Goal: Task Accomplishment & Management: Complete application form

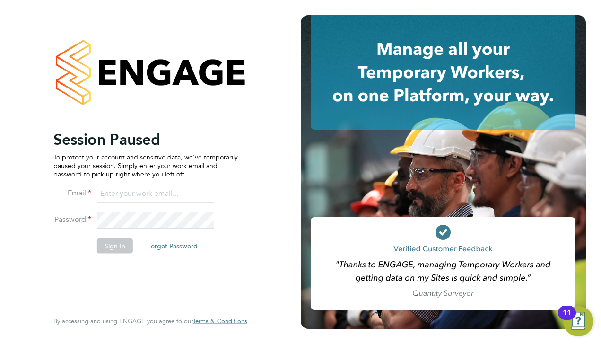
type input "matt@ivyresourcegroup.com"
click at [112, 246] on button "Sign In" at bounding box center [115, 245] width 36 height 15
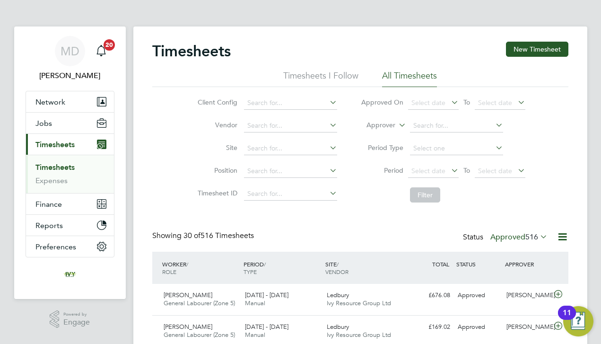
click at [544, 205] on div "Client Config Vendor Site Position Timesheet ID Approved On Select date To Sele…" at bounding box center [360, 147] width 416 height 120
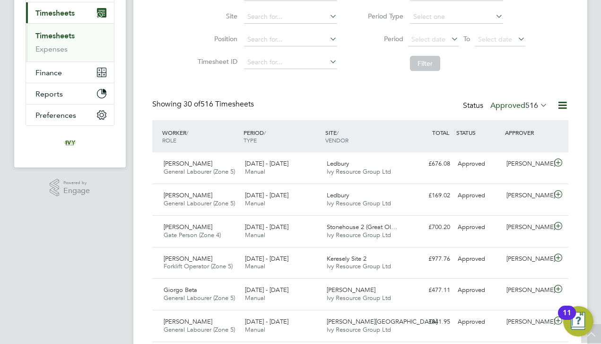
click at [526, 108] on span "516" at bounding box center [532, 105] width 13 height 9
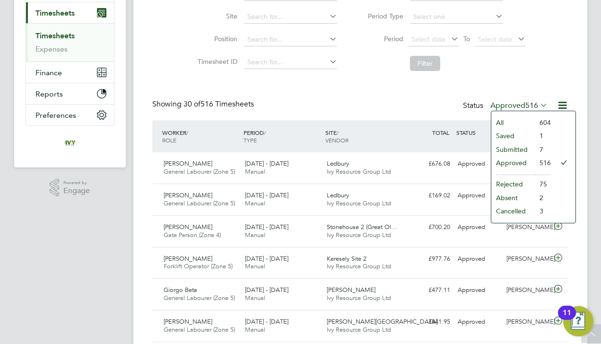
click at [515, 148] on li "Submitted" at bounding box center [514, 149] width 44 height 13
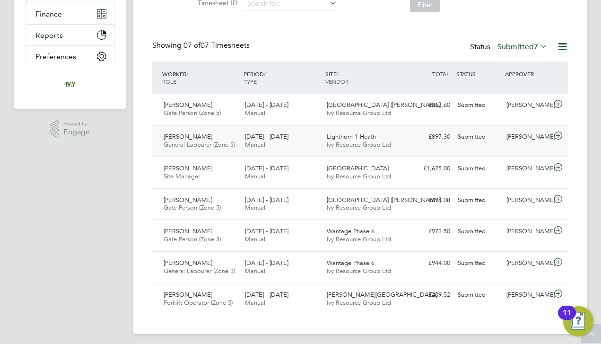
click at [384, 143] on span "Ivy Resource Group Ltd" at bounding box center [359, 145] width 64 height 8
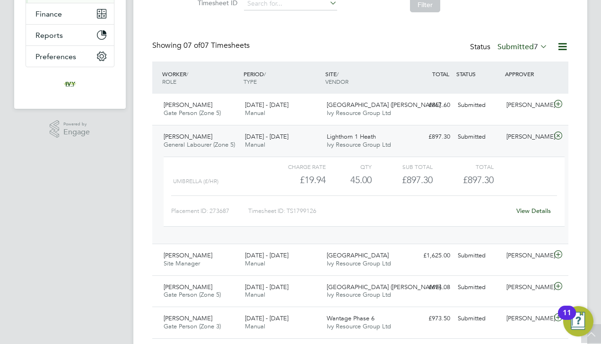
click at [533, 208] on link "View Details" at bounding box center [534, 211] width 35 height 8
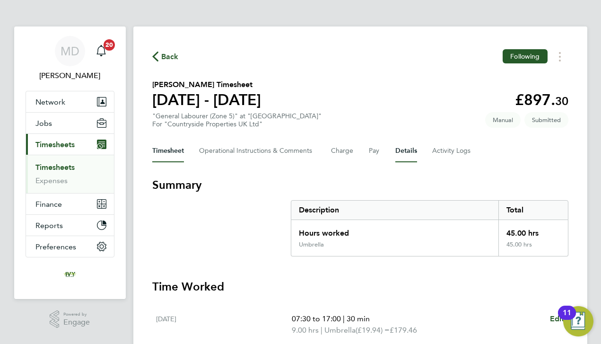
click at [396, 149] on button "Details" at bounding box center [407, 151] width 22 height 23
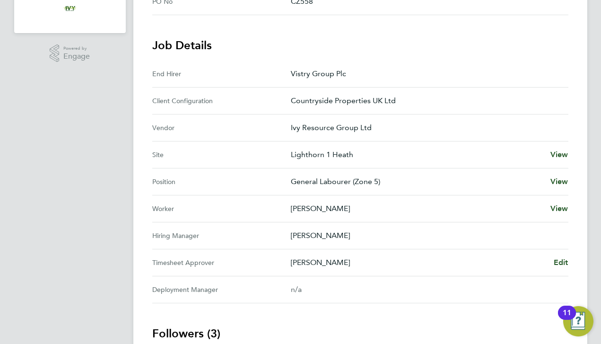
scroll to position [271, 0]
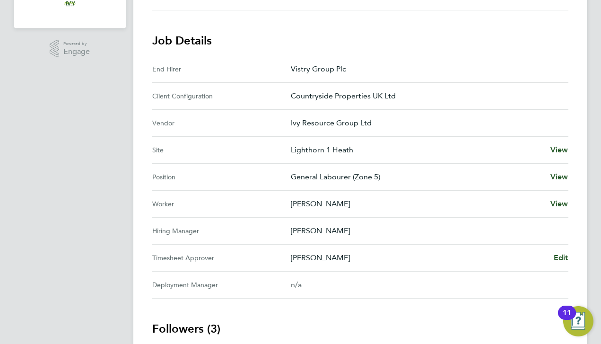
click at [570, 250] on div "Back Following Richard Collett's Timesheet 04 - 10 Aug 2025 £897. 30 "General L…" at bounding box center [360, 128] width 454 height 745
click at [565, 256] on span "Edit" at bounding box center [561, 257] width 15 height 9
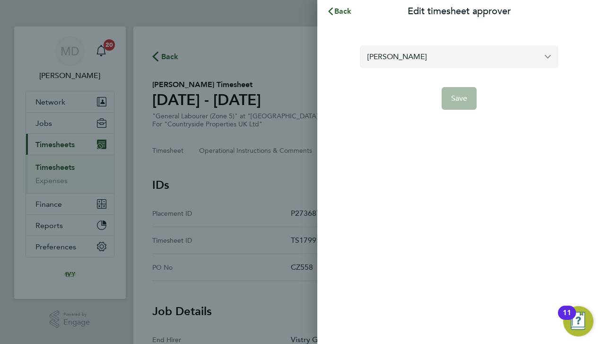
click at [441, 58] on input "Jenna Deehan" at bounding box center [459, 56] width 199 height 22
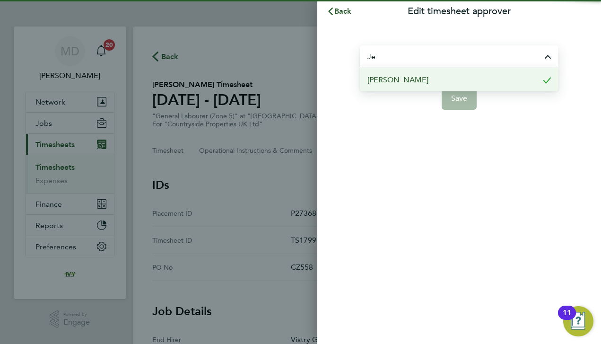
type input "J"
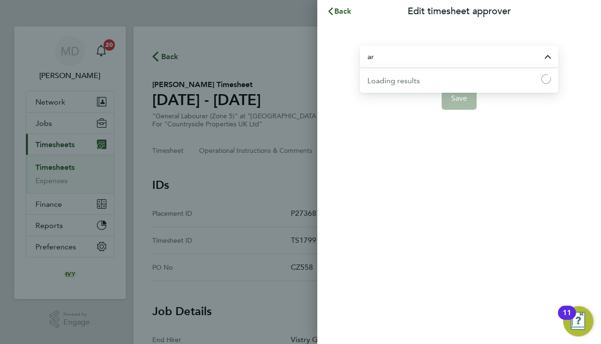
type input "a"
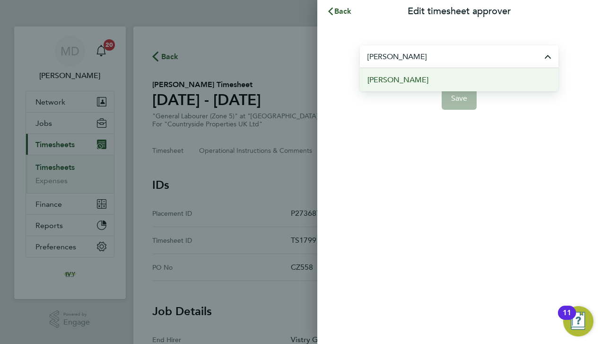
drag, startPoint x: 441, startPoint y: 58, endPoint x: 428, endPoint y: 80, distance: 26.1
click at [428, 80] on li "Pete Darbyshire" at bounding box center [459, 79] width 199 height 23
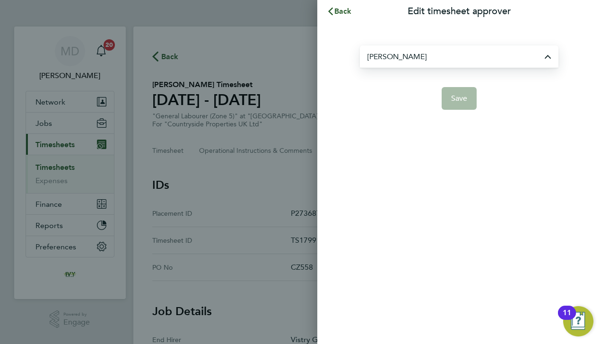
type input "Pete Darbyshire"
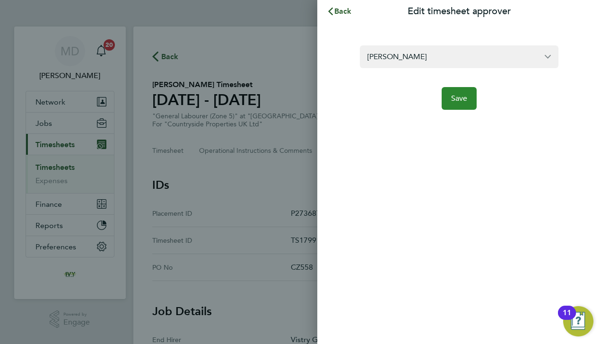
click at [448, 97] on button "Save" at bounding box center [459, 98] width 35 height 23
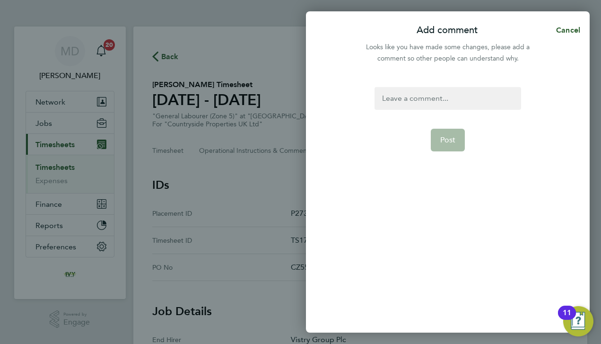
click at [419, 107] on div at bounding box center [448, 98] width 146 height 23
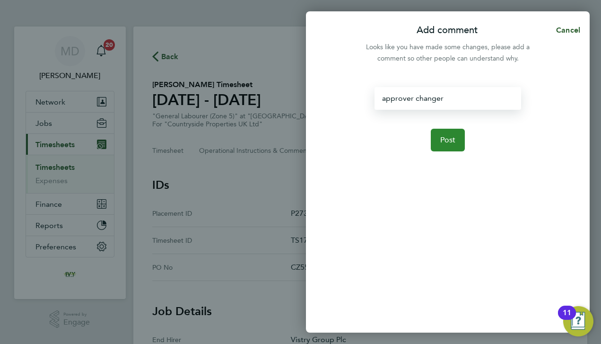
click at [443, 130] on button "Post" at bounding box center [448, 140] width 35 height 23
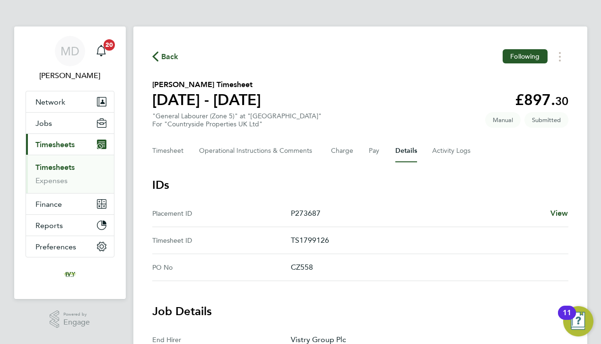
click at [64, 168] on link "Timesheets" at bounding box center [54, 167] width 39 height 9
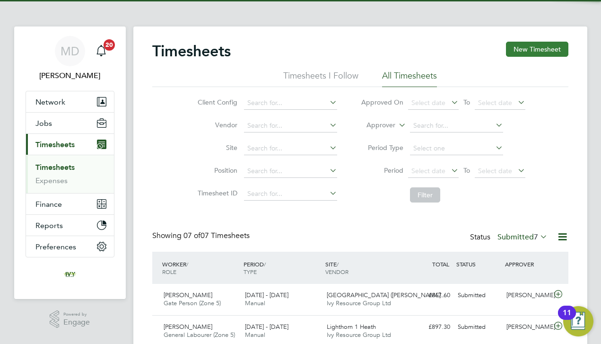
click at [521, 47] on button "New Timesheet" at bounding box center [537, 49] width 62 height 15
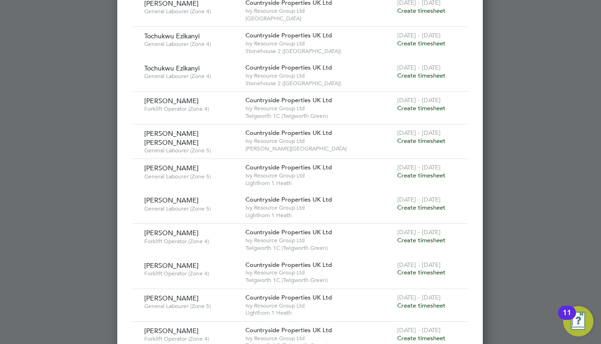
click at [419, 301] on span "Create timesheet" at bounding box center [421, 305] width 48 height 8
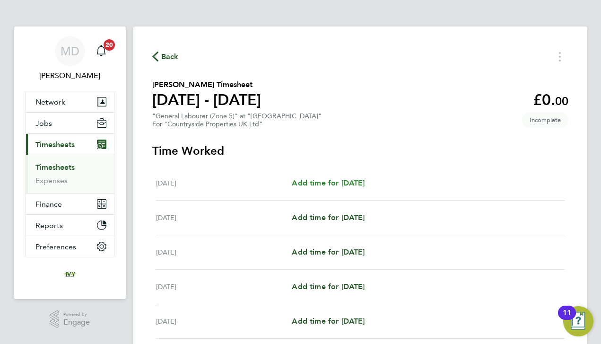
click at [362, 184] on span "Add time for [DATE]" at bounding box center [328, 182] width 73 height 9
select select "30"
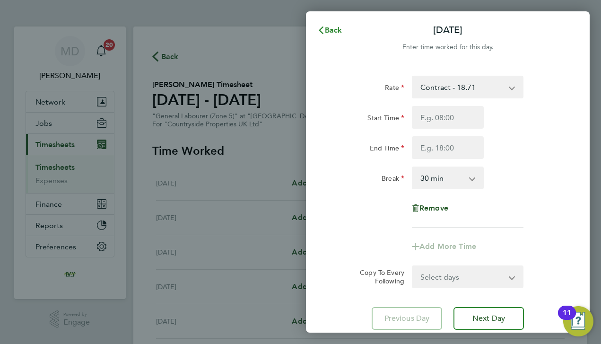
click at [325, 28] on span "Back" at bounding box center [334, 30] width 18 height 9
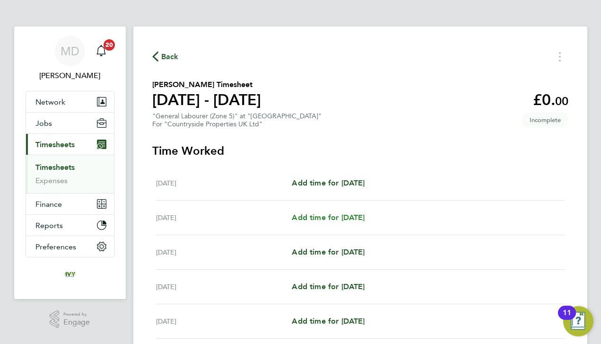
click at [317, 217] on span "Add time for [DATE]" at bounding box center [328, 217] width 73 height 9
select select "30"
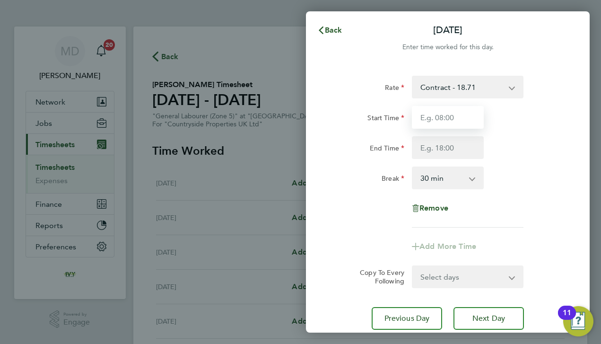
click at [447, 116] on input "Start Time" at bounding box center [448, 117] width 72 height 23
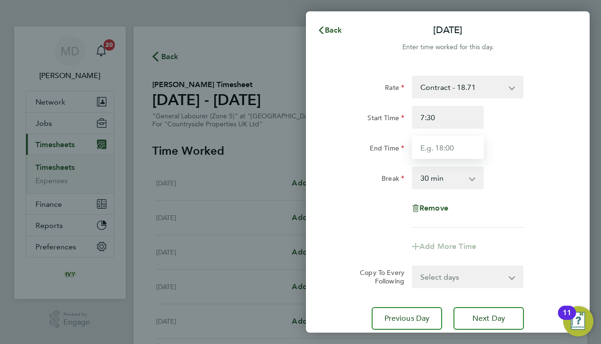
type input "07:30"
click at [458, 148] on input "End Time" at bounding box center [448, 147] width 72 height 23
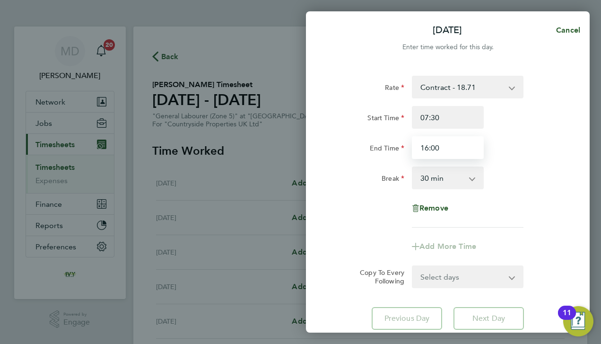
type input "16:00"
click at [541, 192] on div "Rate Contract - 18.71 Start Time 07:30 End Time 16:00 Break 0 min 15 min 30 min…" at bounding box center [448, 152] width 231 height 152
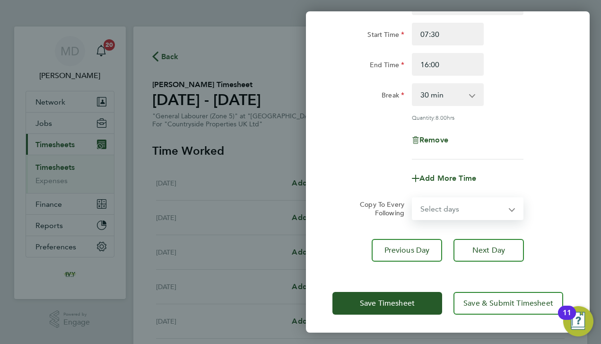
select select "DAY"
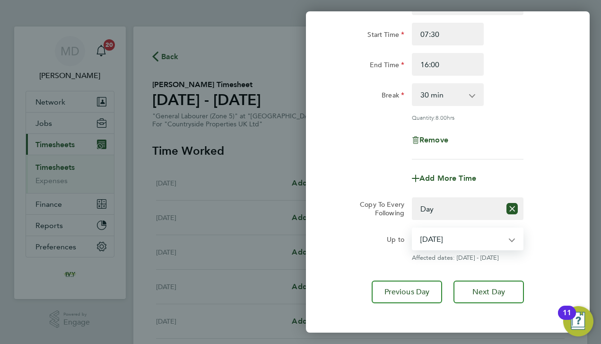
select select "[DATE]"
click at [365, 261] on div "Rate Contract - 18.71 Start Time 07:30 End Time 16:00 Break 0 min 15 min 30 min…" at bounding box center [448, 148] width 284 height 334
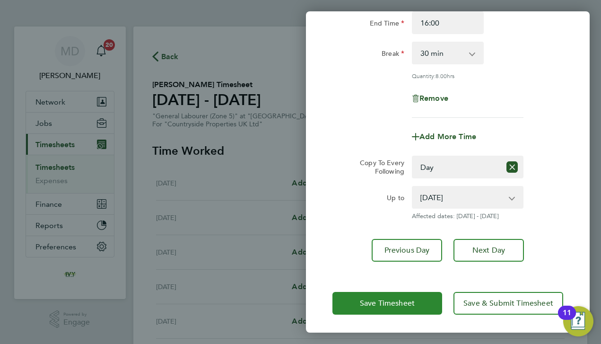
click at [377, 292] on button "Save Timesheet" at bounding box center [388, 303] width 110 height 23
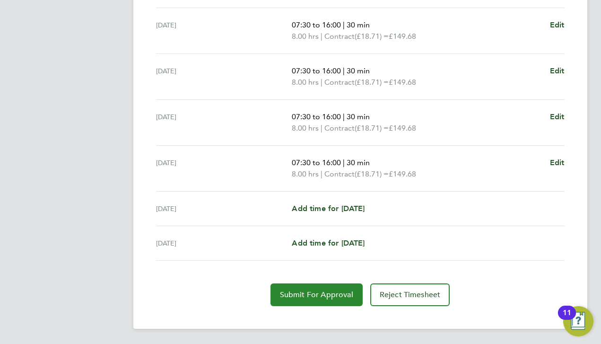
click at [308, 292] on span "Submit For Approval" at bounding box center [316, 294] width 73 height 9
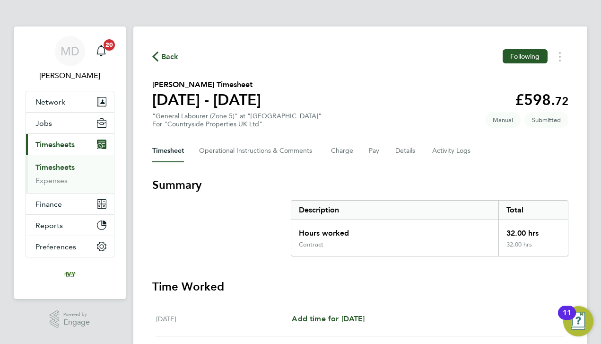
click at [57, 88] on app-nav-user-info "MD Matt Dewhurst Notifications 20" at bounding box center [70, 58] width 89 height 64
click at [48, 102] on span "Network" at bounding box center [50, 101] width 30 height 9
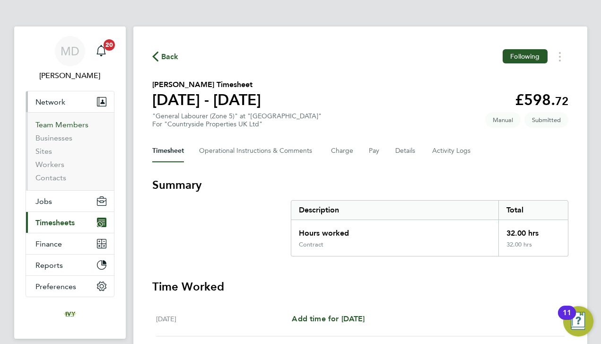
click at [56, 125] on link "Team Members" at bounding box center [61, 124] width 53 height 9
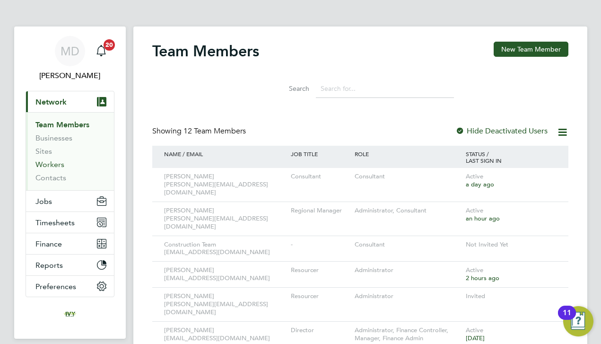
click at [52, 163] on link "Workers" at bounding box center [49, 164] width 29 height 9
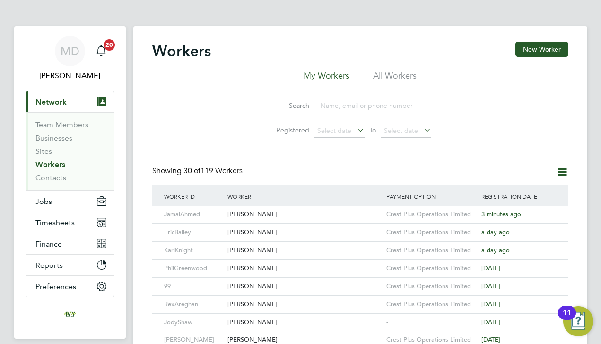
click at [391, 109] on input at bounding box center [385, 106] width 138 height 18
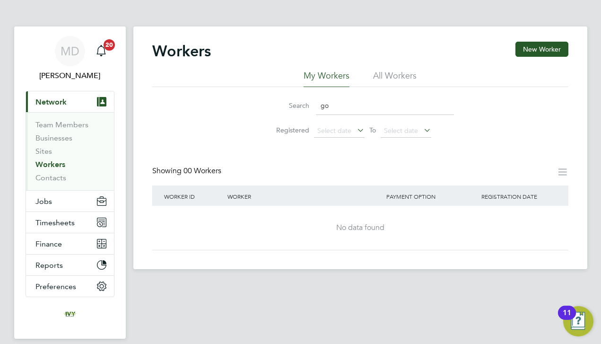
type input "g"
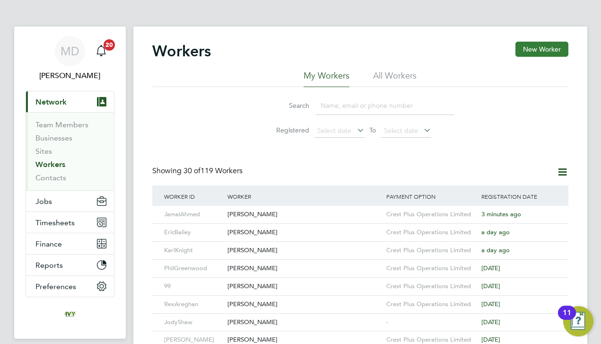
click at [533, 52] on button "New Worker" at bounding box center [542, 49] width 53 height 15
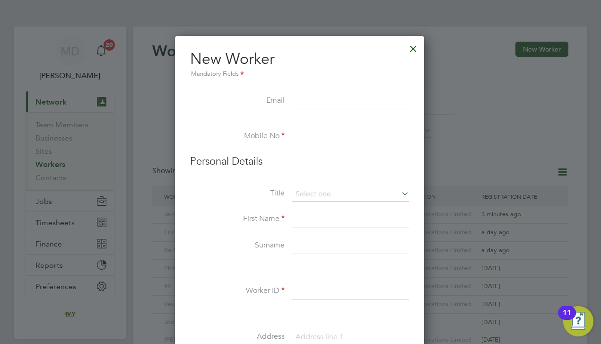
paste input "[EMAIL_ADDRESS][DOMAIN_NAME]"
type input "[EMAIL_ADDRESS][DOMAIN_NAME]"
click at [356, 149] on li "Mobile No" at bounding box center [299, 141] width 219 height 26
paste input "07493319867"
type input "07493319867"
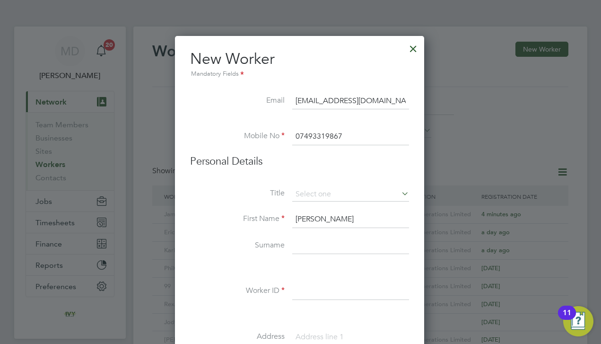
type input "[PERSON_NAME]"
type input "Gatteborg"
click at [339, 189] on input at bounding box center [350, 194] width 117 height 14
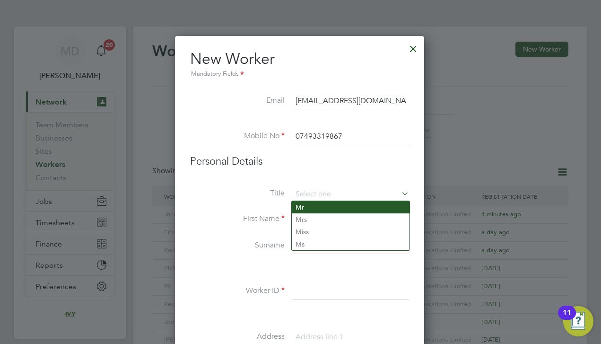
click at [320, 208] on li "Mr" at bounding box center [351, 207] width 118 height 12
type input "Mr"
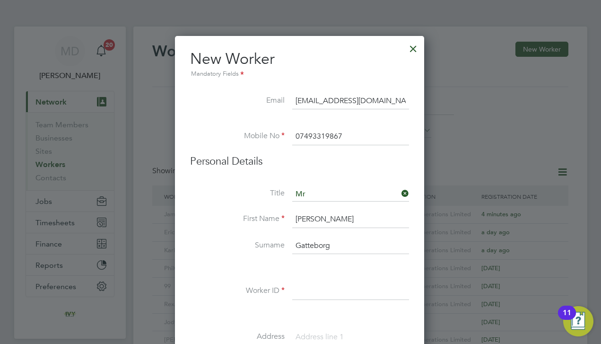
click at [341, 289] on input at bounding box center [350, 291] width 117 height 17
type input "39292"
click at [278, 314] on li at bounding box center [299, 314] width 219 height 10
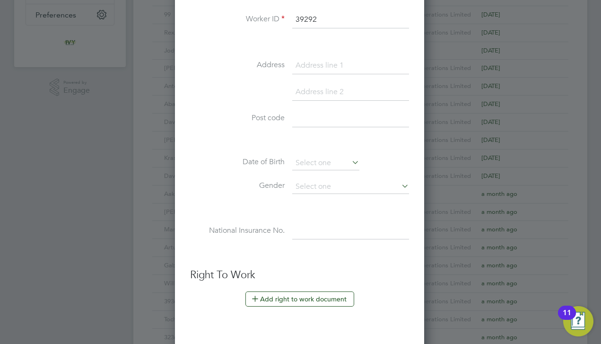
scroll to position [275, 0]
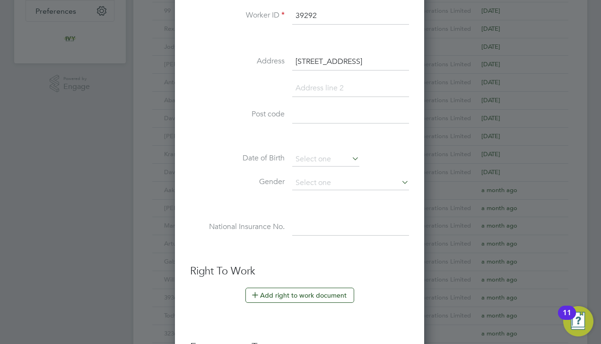
type input "4 Oakley Close"
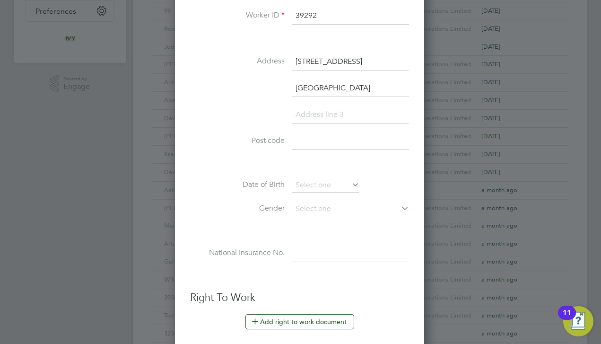
type input "Coventry"
type input "CV6 6JD"
click at [300, 185] on input at bounding box center [325, 185] width 67 height 14
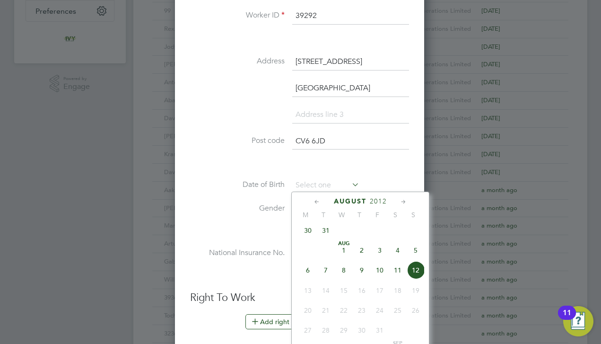
click at [381, 200] on span "2012" at bounding box center [378, 201] width 17 height 8
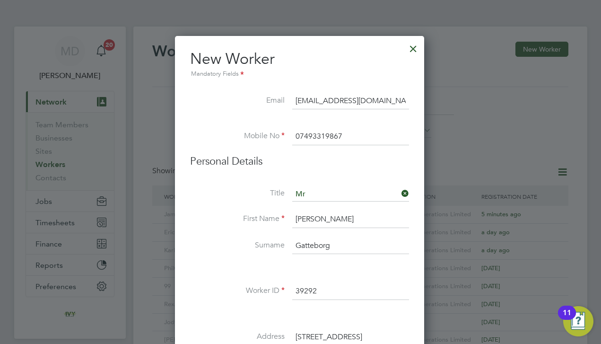
scroll to position [265, 0]
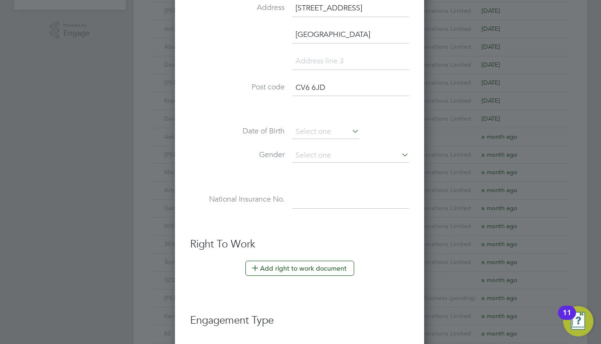
scroll to position [325, 0]
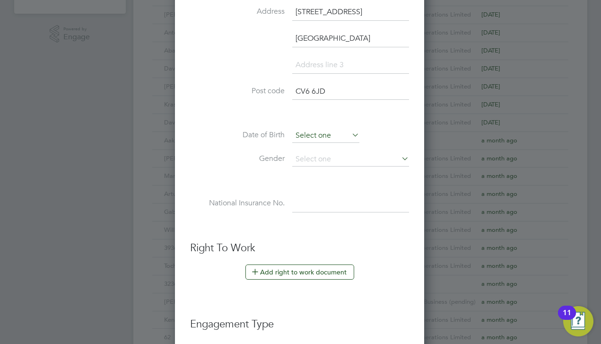
click at [323, 139] on input at bounding box center [325, 136] width 67 height 14
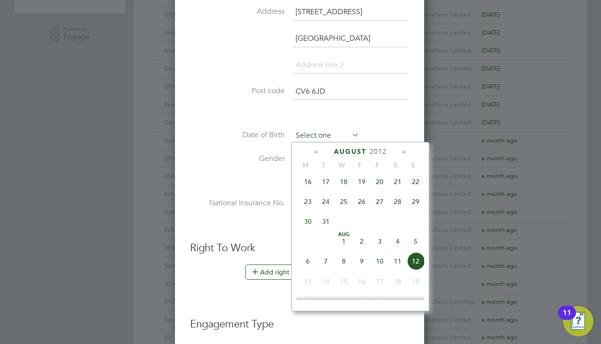
scroll to position [306, 0]
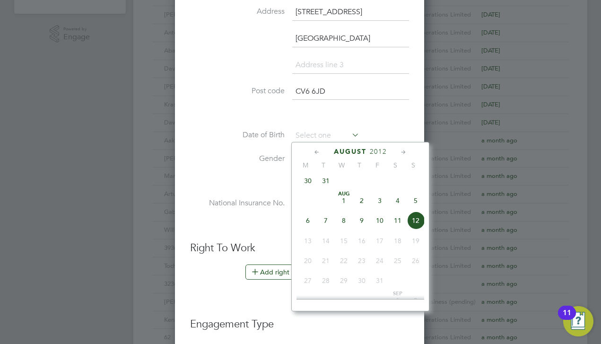
drag, startPoint x: 348, startPoint y: 155, endPoint x: 370, endPoint y: 151, distance: 22.1
click at [370, 151] on div "August 2012" at bounding box center [361, 151] width 128 height 9
click at [370, 151] on span "2012" at bounding box center [378, 152] width 17 height 8
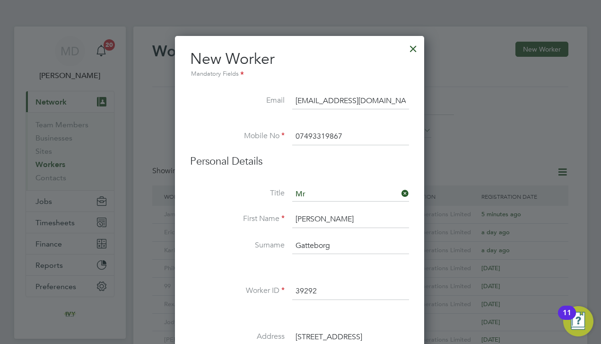
scroll to position [249, 0]
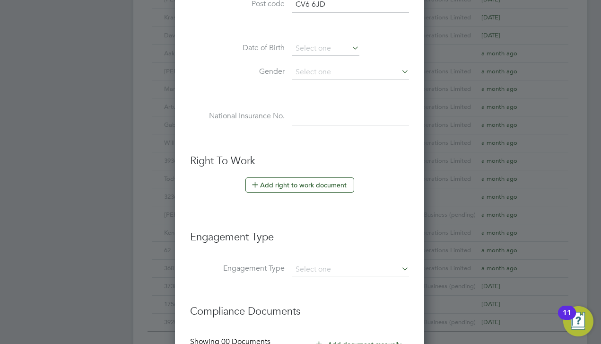
scroll to position [423, 0]
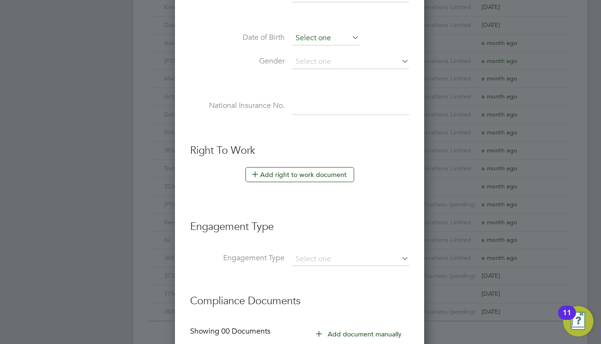
click at [314, 36] on input at bounding box center [325, 38] width 67 height 14
click at [329, 40] on input "12 Aug 2012" at bounding box center [325, 38] width 67 height 14
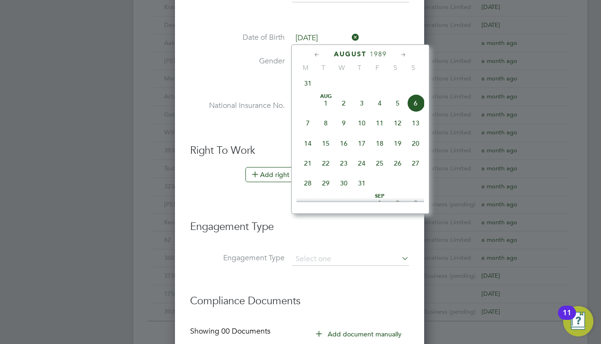
scroll to position [285, 0]
click at [327, 127] on span "Aug 1" at bounding box center [326, 124] width 18 height 18
type input "01 Aug 1989"
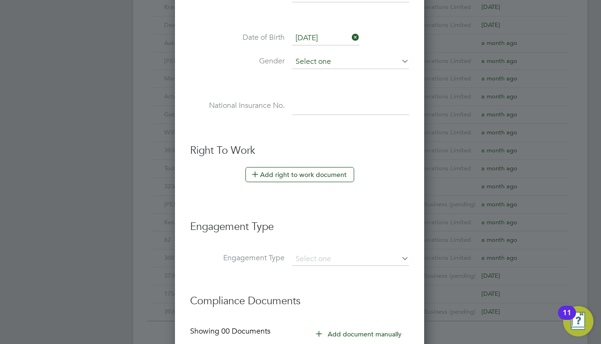
click at [327, 61] on input at bounding box center [350, 62] width 117 height 14
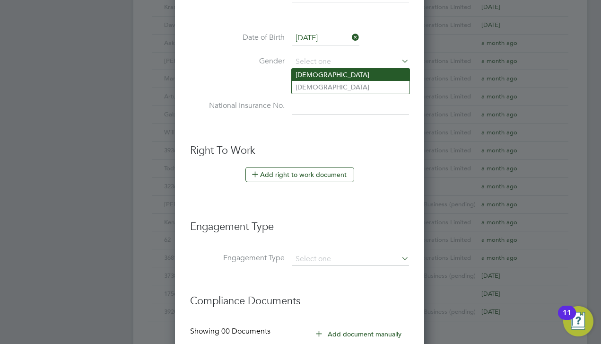
click at [324, 77] on li "Male" at bounding box center [351, 75] width 118 height 12
type input "Male"
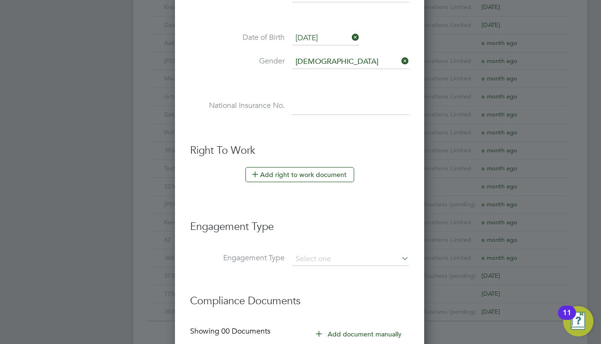
click at [330, 137] on ul "New Worker Mandatory Fields Email godfredgatteborg89@gmail.com Mobile No 074933…" at bounding box center [299, 26] width 219 height 799
click at [329, 109] on input at bounding box center [350, 106] width 117 height 17
paste input "SX991658C"
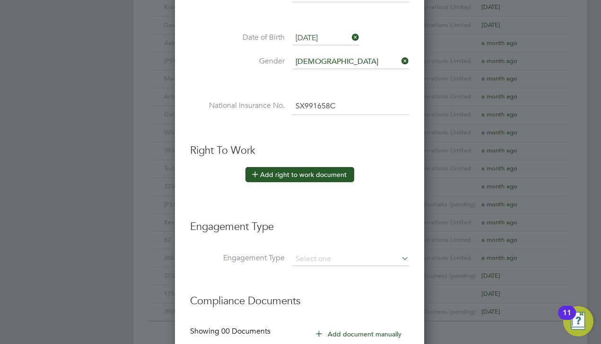
type input "SX 99 16 58 C"
click at [308, 170] on button "Add right to work document" at bounding box center [300, 174] width 109 height 15
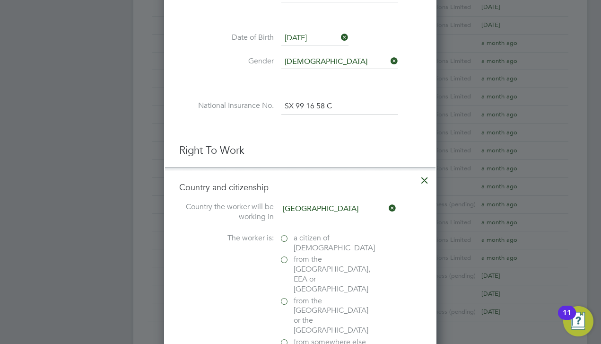
click at [390, 250] on div "a citizen of United Kingdom" at bounding box center [351, 244] width 142 height 22
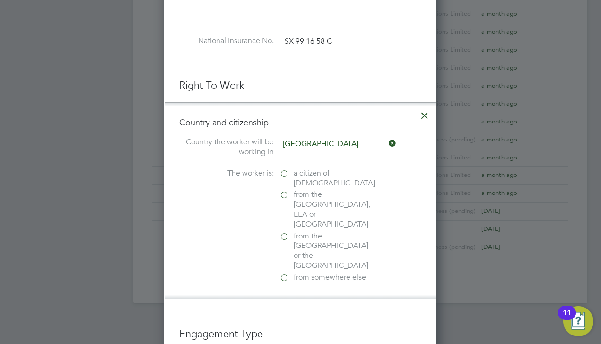
scroll to position [489, 0]
click at [286, 188] on label "from the EU, EEA or Switzerland" at bounding box center [327, 207] width 95 height 39
click at [0, 0] on input "from the EU, EEA or Switzerland" at bounding box center [0, 0] width 0 height 0
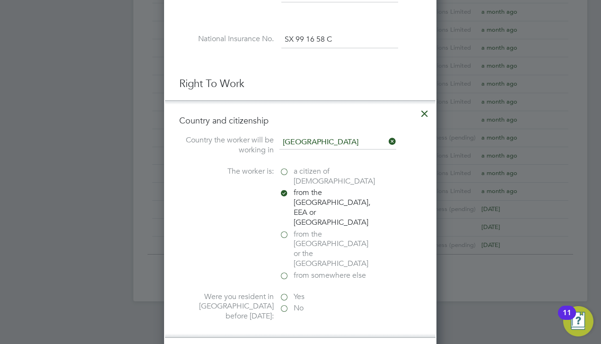
scroll to position [1001, 273]
click at [326, 303] on label "No" at bounding box center [327, 308] width 95 height 10
click at [0, 0] on input "No" at bounding box center [0, 0] width 0 height 0
click at [292, 292] on label "Yes" at bounding box center [327, 297] width 95 height 10
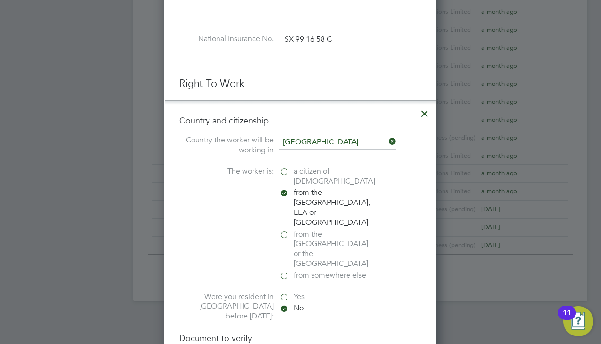
click at [0, 0] on input "Yes" at bounding box center [0, 0] width 0 height 0
click at [316, 323] on input at bounding box center [340, 331] width 117 height 17
click at [289, 303] on label "No" at bounding box center [327, 308] width 95 height 10
click at [0, 0] on input "No" at bounding box center [0, 0] width 0 height 0
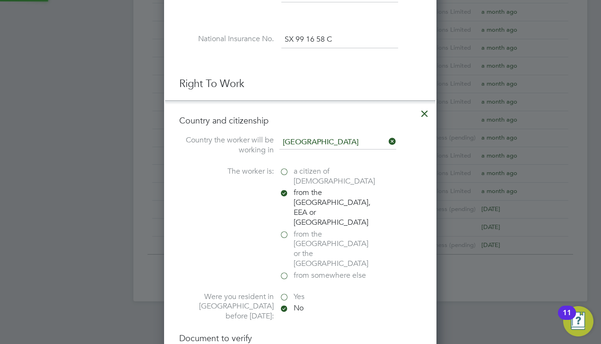
scroll to position [5, 5]
click at [342, 333] on h4 "Document to verify" at bounding box center [300, 338] width 242 height 11
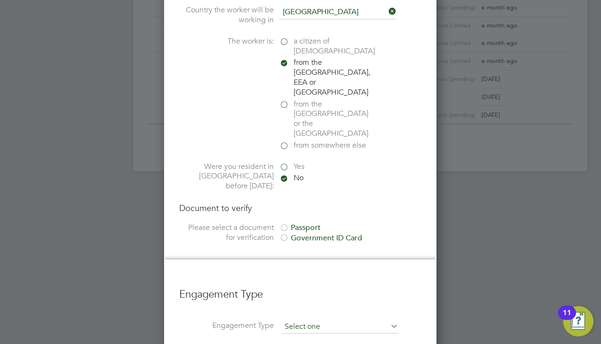
scroll to position [631, 0]
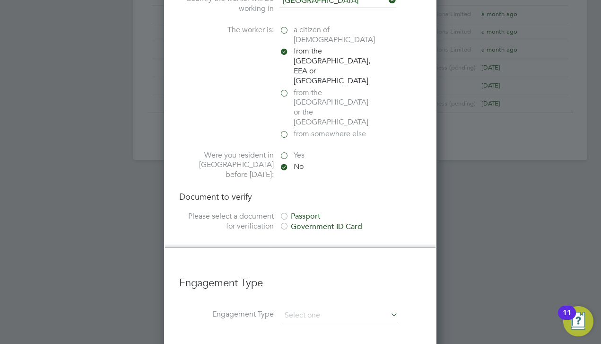
click at [297, 212] on div "Passport" at bounding box center [351, 217] width 142 height 10
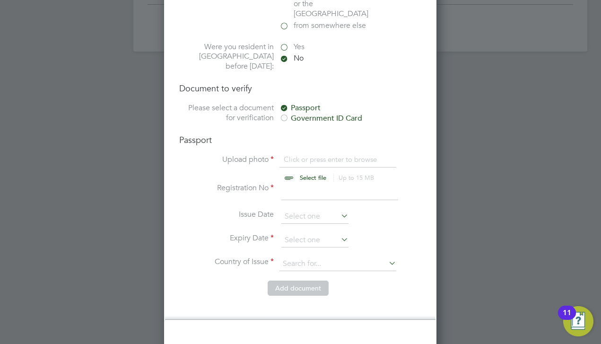
scroll to position [743, 0]
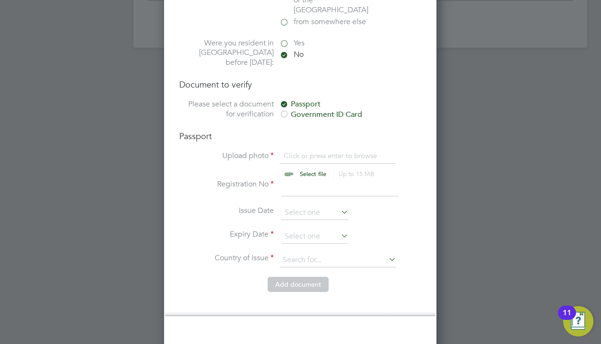
click at [308, 151] on input "file" at bounding box center [322, 165] width 149 height 28
type input "C:\fakepath\IMG-20230424-WA0010(7) (2).jpg"
click at [313, 179] on input at bounding box center [340, 187] width 117 height 17
type input "AA1750925"
click at [321, 229] on input at bounding box center [315, 236] width 67 height 14
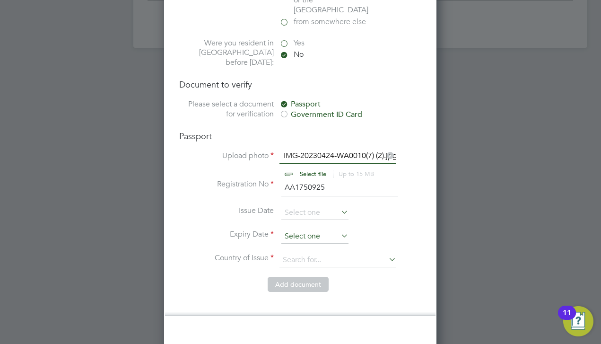
scroll to position [326, 0]
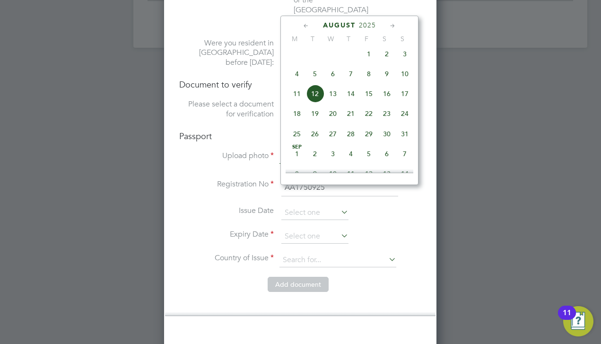
click at [392, 24] on icon at bounding box center [392, 26] width 9 height 10
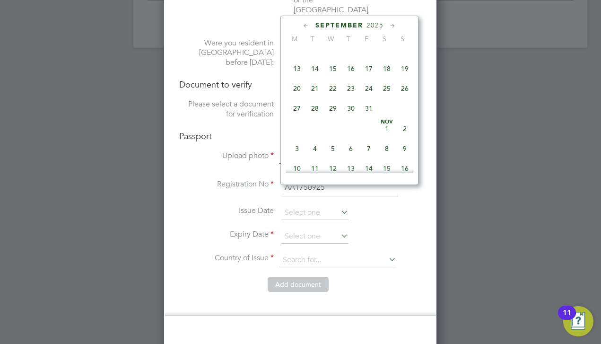
click at [392, 24] on icon at bounding box center [392, 26] width 9 height 10
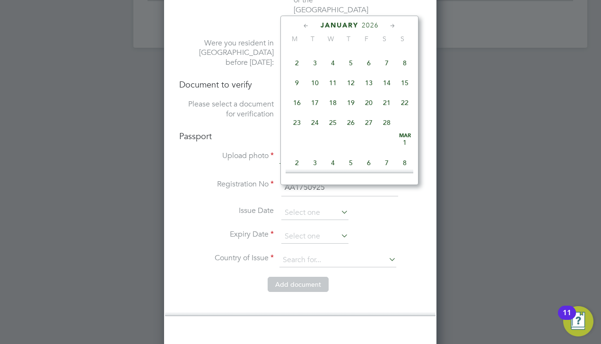
click at [392, 24] on icon at bounding box center [392, 26] width 9 height 10
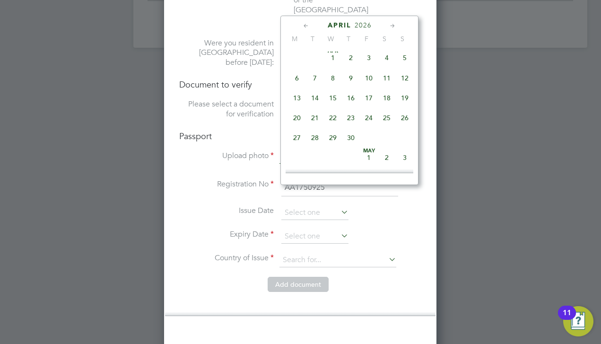
click at [392, 24] on icon at bounding box center [392, 26] width 9 height 10
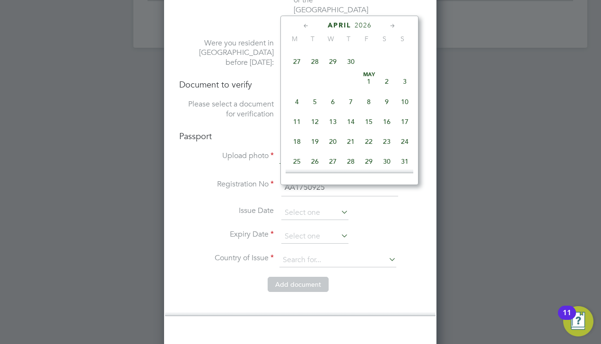
click at [392, 24] on icon at bounding box center [392, 26] width 9 height 10
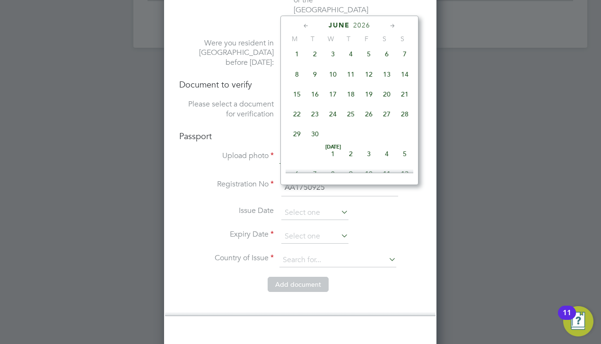
click at [392, 24] on icon at bounding box center [392, 26] width 9 height 10
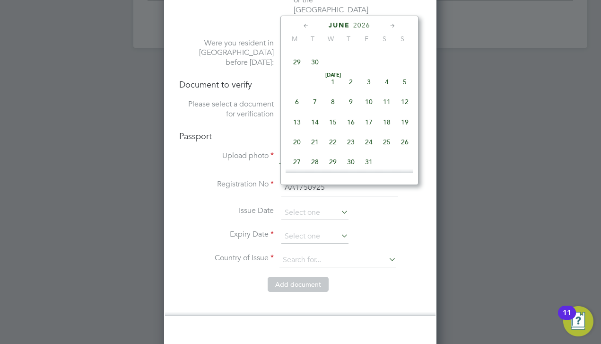
click at [392, 24] on icon at bounding box center [392, 26] width 9 height 10
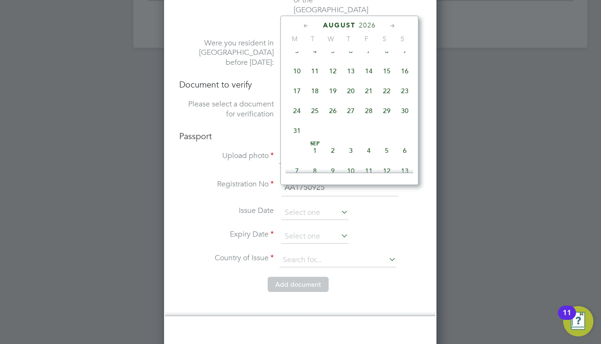
click at [392, 24] on icon at bounding box center [392, 26] width 9 height 10
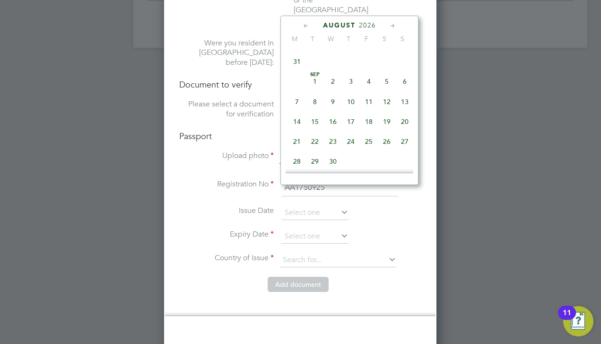
click at [392, 24] on icon at bounding box center [392, 26] width 9 height 10
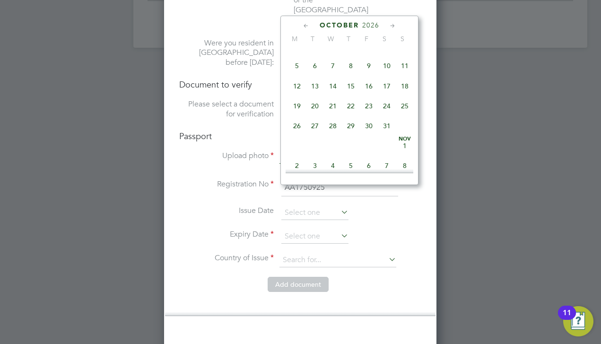
click at [392, 24] on icon at bounding box center [392, 26] width 9 height 10
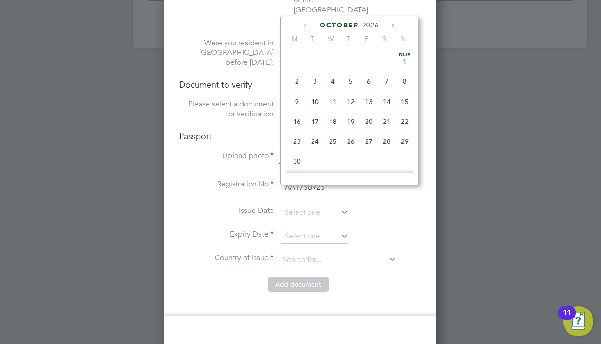
click at [392, 24] on icon at bounding box center [392, 26] width 9 height 10
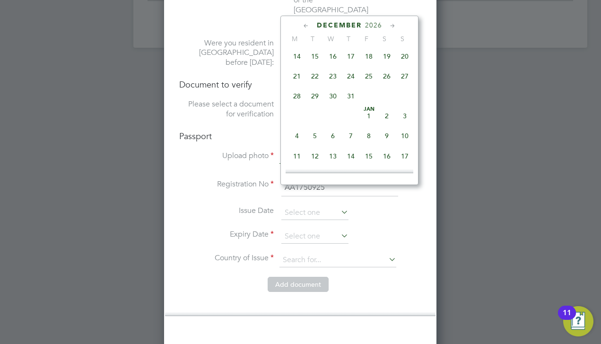
click at [392, 24] on icon at bounding box center [392, 26] width 9 height 10
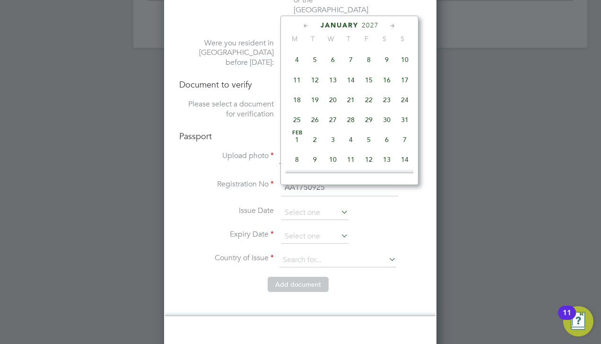
click at [392, 24] on icon at bounding box center [392, 26] width 9 height 10
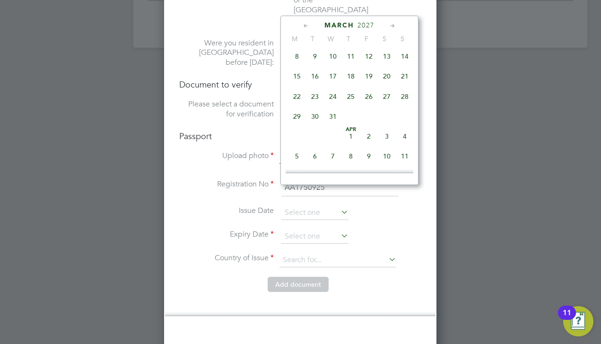
click at [392, 24] on icon at bounding box center [392, 26] width 9 height 10
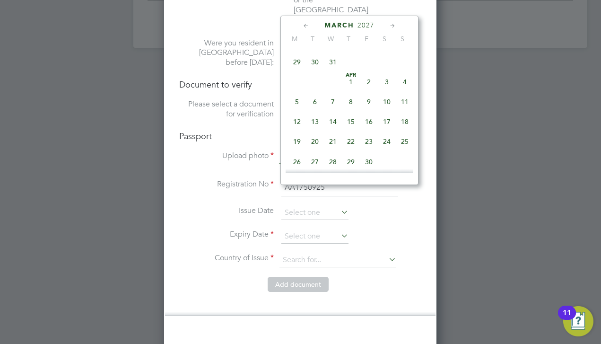
click at [392, 24] on icon at bounding box center [392, 26] width 9 height 10
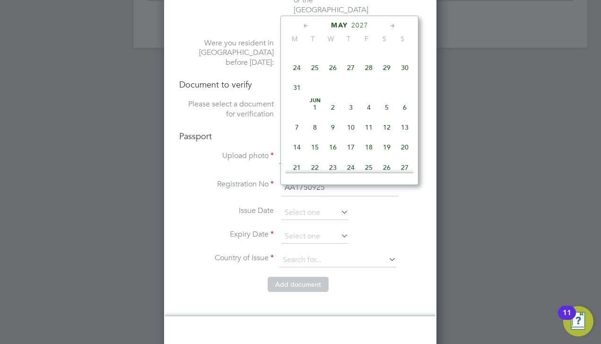
click at [392, 24] on icon at bounding box center [392, 26] width 9 height 10
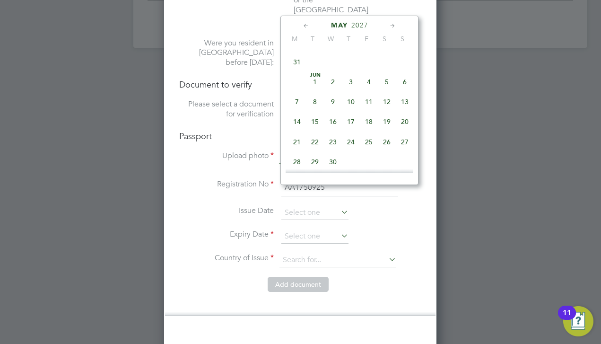
click at [392, 24] on icon at bounding box center [392, 26] width 9 height 10
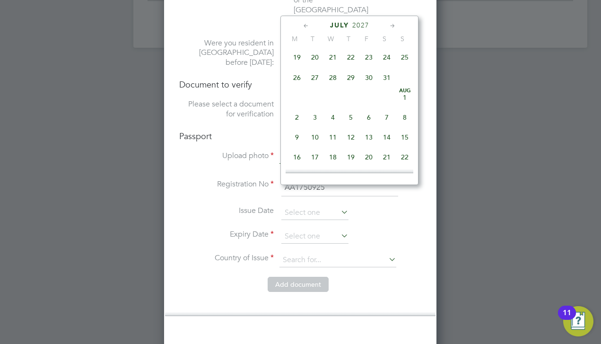
click at [392, 24] on icon at bounding box center [392, 26] width 9 height 10
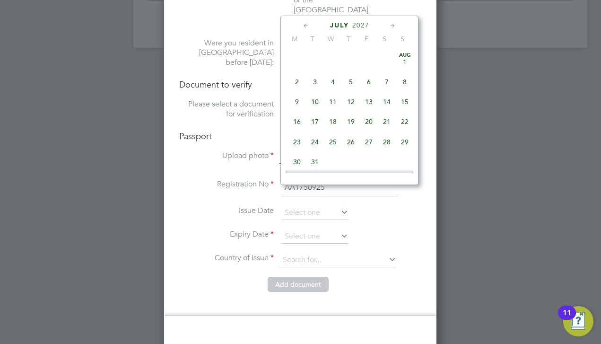
click at [392, 24] on icon at bounding box center [392, 26] width 9 height 10
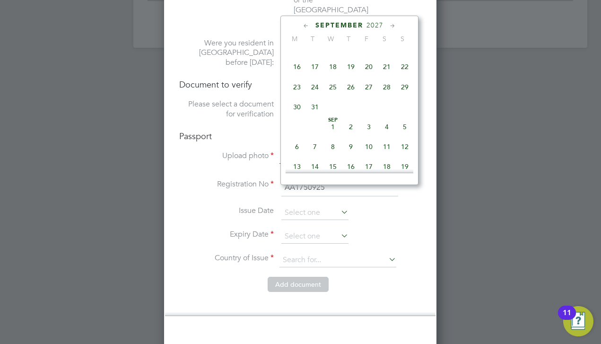
scroll to position [2931, 0]
click at [303, 28] on icon at bounding box center [306, 26] width 9 height 10
click at [359, 96] on span "26" at bounding box center [351, 87] width 18 height 18
type input "[DATE]"
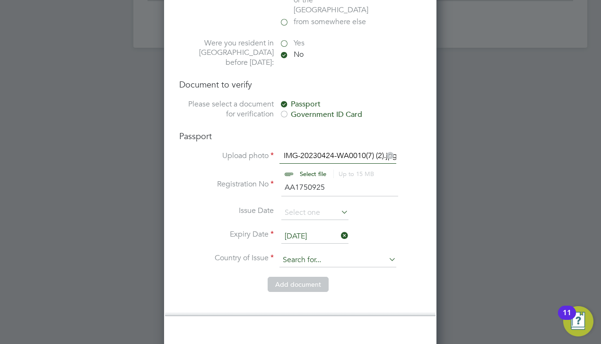
click at [317, 253] on input at bounding box center [338, 260] width 117 height 14
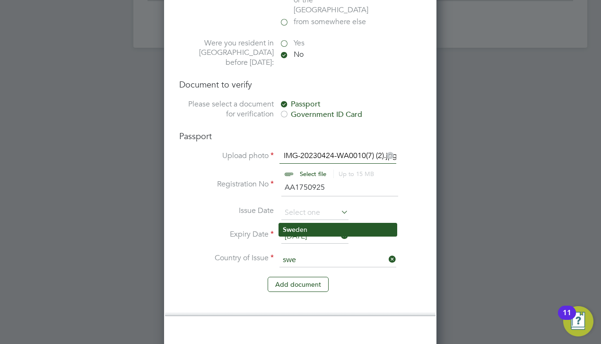
click at [310, 228] on li "Swe den" at bounding box center [338, 229] width 118 height 13
type input "Sweden"
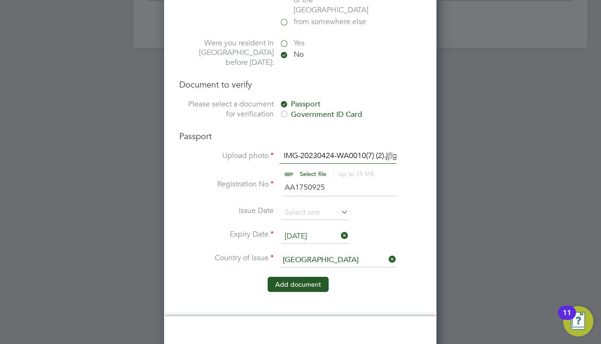
click at [306, 277] on button "Add document" at bounding box center [298, 284] width 61 height 15
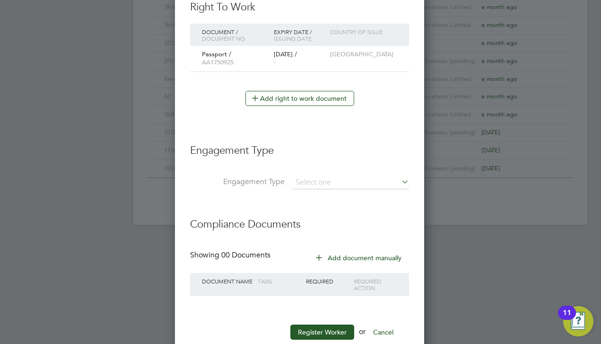
scroll to position [896, 251]
click at [330, 211] on h3 "Compliance Documents" at bounding box center [299, 219] width 219 height 23
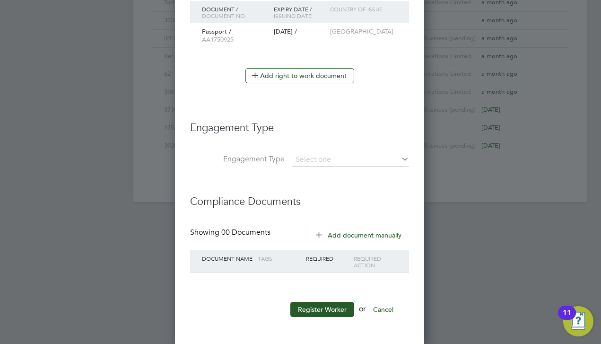
scroll to position [588, 0]
click at [347, 236] on button "Add document manually" at bounding box center [359, 236] width 100 height 15
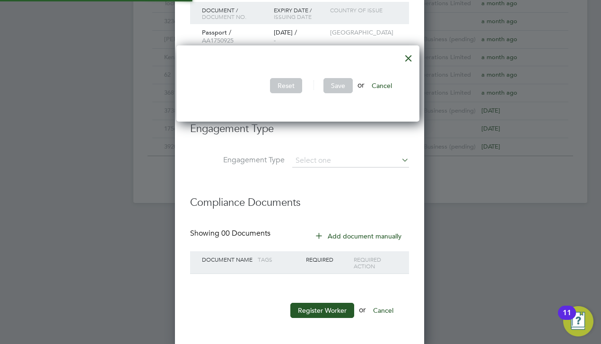
scroll to position [77, 248]
click at [411, 58] on div at bounding box center [408, 55] width 17 height 17
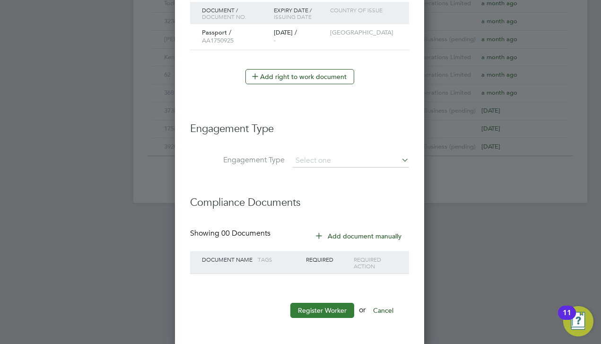
click at [328, 309] on button "Register Worker" at bounding box center [323, 310] width 64 height 15
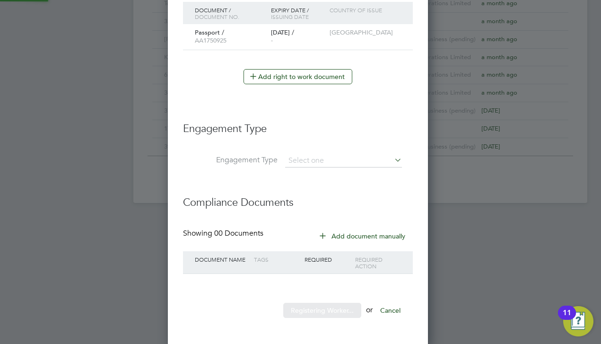
scroll to position [896, 265]
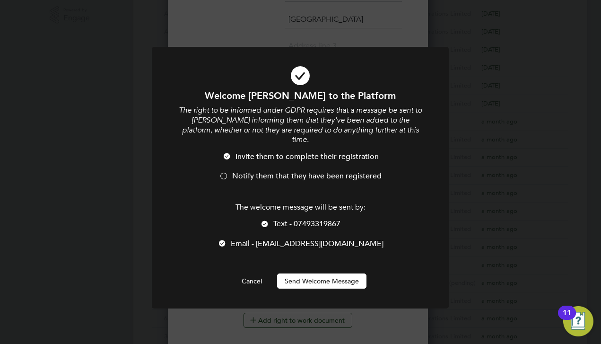
click at [282, 171] on span "Notify them that they have been registered" at bounding box center [307, 175] width 150 height 9
click at [306, 274] on button "Send Welcome Message" at bounding box center [321, 281] width 89 height 15
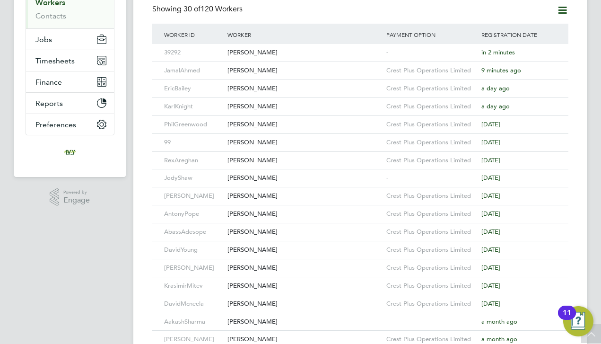
scroll to position [160, 0]
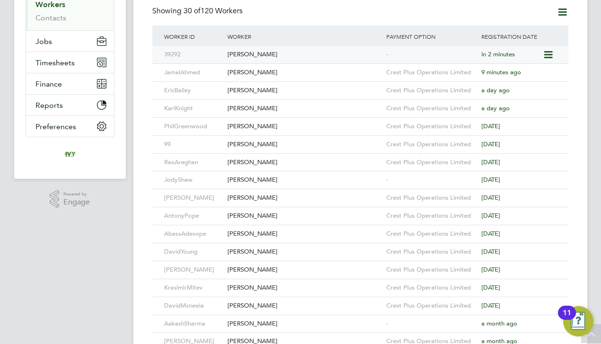
click at [300, 59] on div "[PERSON_NAME]" at bounding box center [304, 55] width 159 height 18
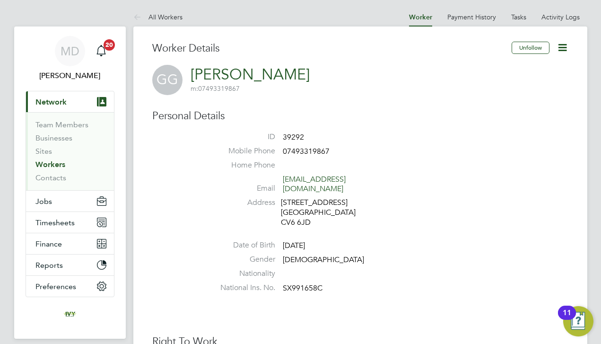
click at [422, 171] on li "Home Phone" at bounding box center [389, 167] width 360 height 14
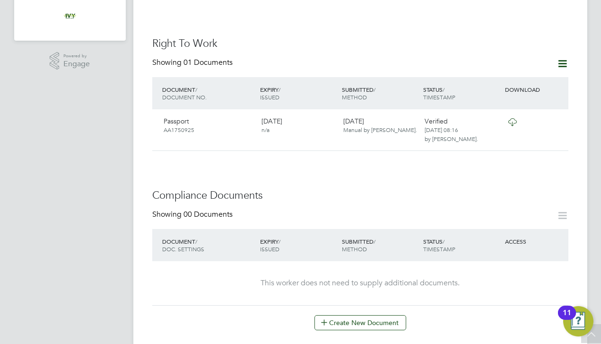
scroll to position [310, 0]
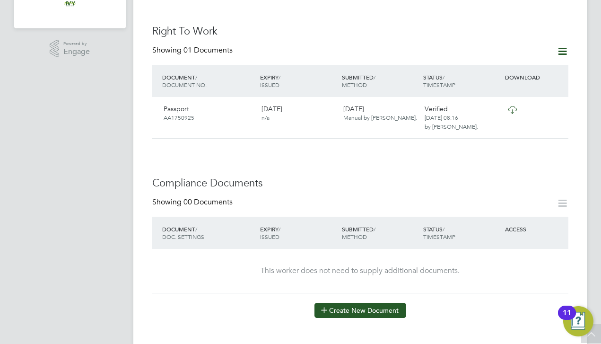
click at [338, 303] on button "Create New Document" at bounding box center [361, 310] width 92 height 15
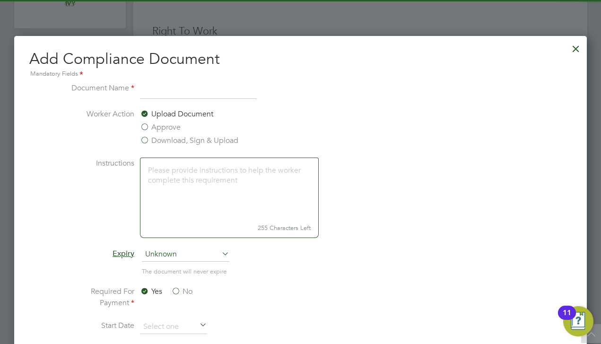
scroll to position [496, 574]
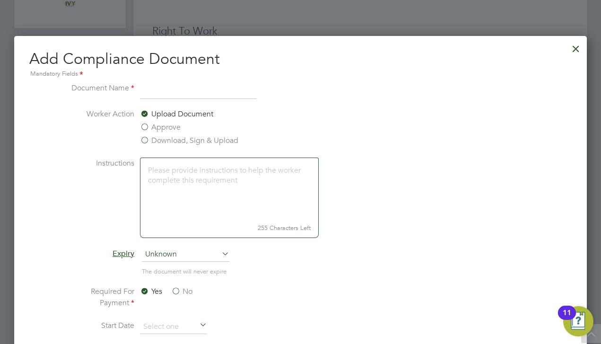
click at [174, 140] on label "Download, Sign & Upload" at bounding box center [189, 140] width 98 height 11
click at [0, 0] on input "Download, Sign & Upload" at bounding box center [0, 0] width 0 height 0
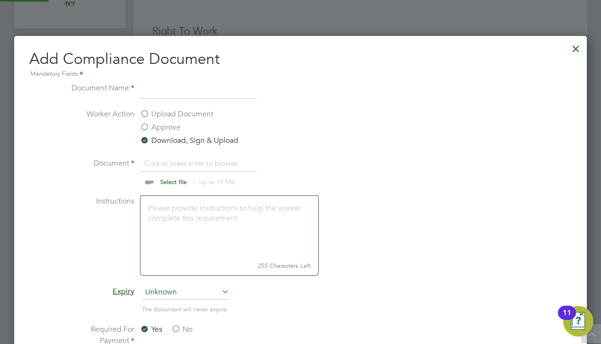
scroll to position [14, 117]
click at [168, 96] on input at bounding box center [198, 90] width 117 height 17
type input "Right to work"
click at [173, 174] on input "file" at bounding box center [182, 172] width 149 height 28
type input "C:\fakepath\right_to_work_check - 2025-06-26T121017.733 (2).pdf"
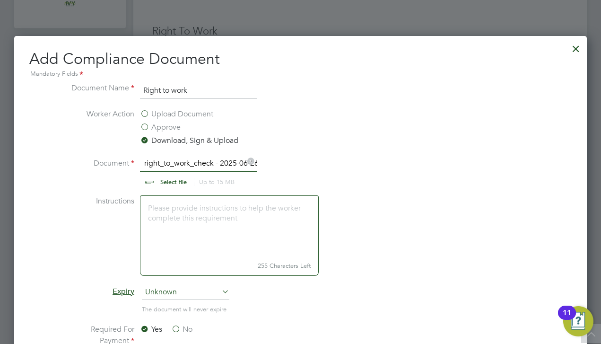
click at [392, 256] on li "Instructions 255 Characters Left" at bounding box center [300, 240] width 475 height 90
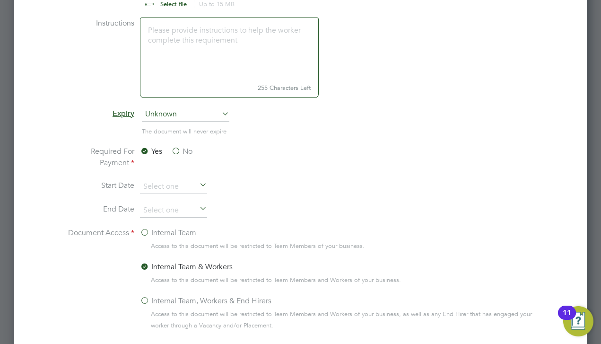
scroll to position [536, 0]
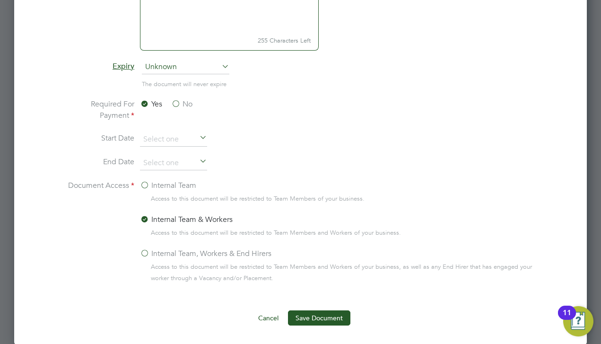
click at [164, 186] on label "Internal Team" at bounding box center [168, 185] width 56 height 11
click at [0, 0] on input "Internal Team" at bounding box center [0, 0] width 0 height 0
click at [313, 318] on button "Save Document" at bounding box center [319, 317] width 62 height 15
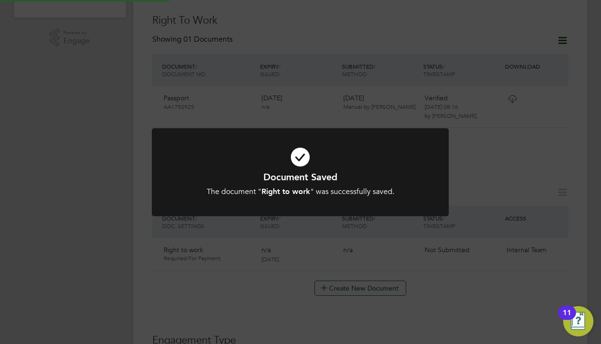
scroll to position [310, 0]
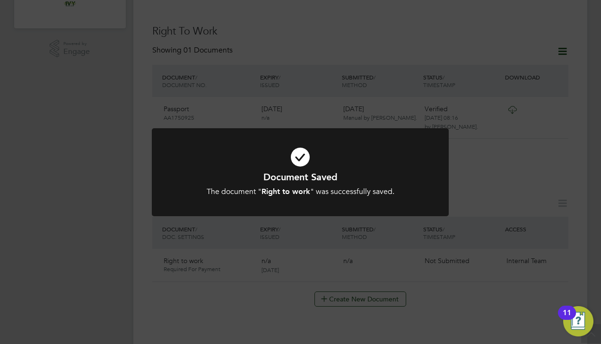
click at [281, 274] on div "Document Saved The document " Right to work " was successfully saved. Cancel Ok…" at bounding box center [300, 172] width 601 height 344
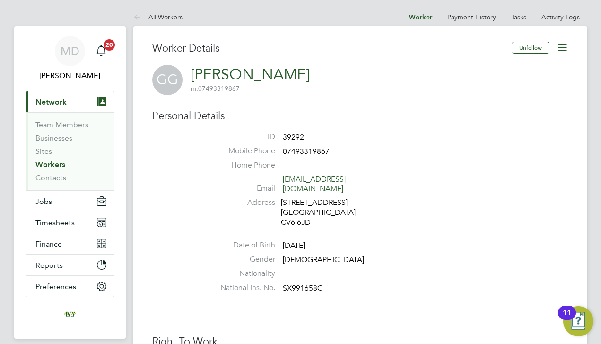
scroll to position [0, 0]
click at [59, 204] on button "Jobs" at bounding box center [70, 201] width 88 height 21
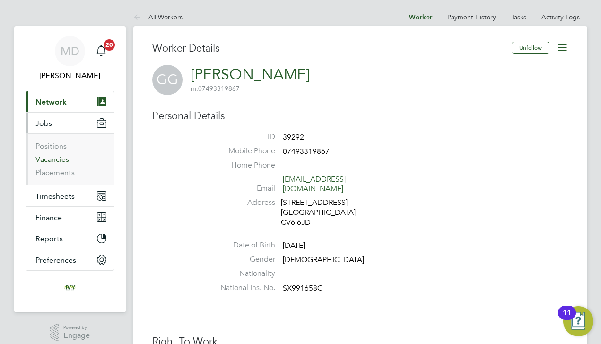
click at [57, 161] on link "Vacancies" at bounding box center [52, 159] width 34 height 9
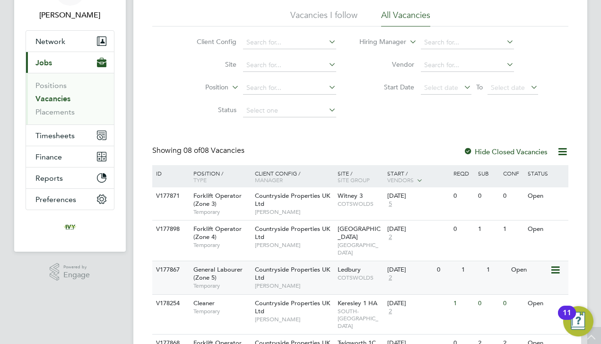
scroll to position [65, 0]
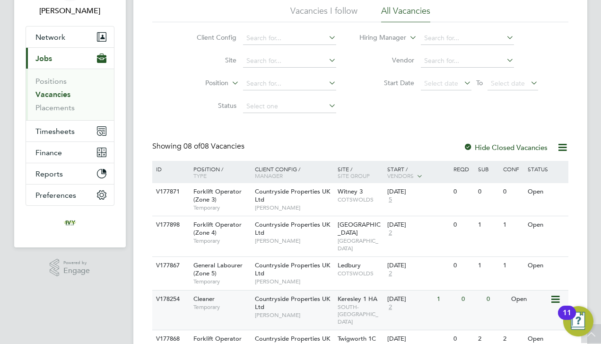
click at [257, 311] on span "[PERSON_NAME]" at bounding box center [294, 315] width 78 height 8
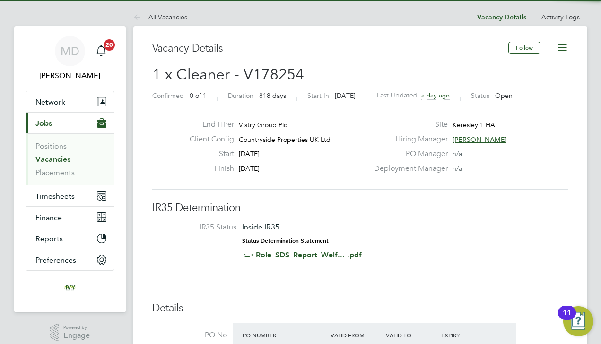
click at [160, 243] on span "IR35 Status Inside IR35 Status Determination Statement Role_SDS_Report_Welf... …" at bounding box center [360, 242] width 416 height 41
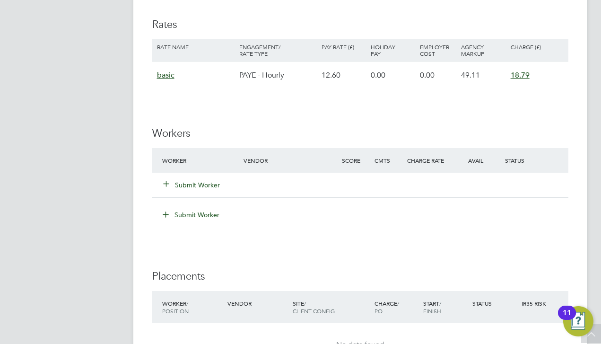
scroll to position [597, 0]
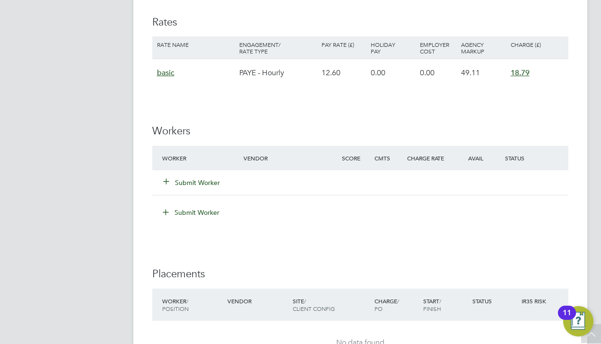
click at [208, 178] on button "Submit Worker" at bounding box center [192, 182] width 57 height 9
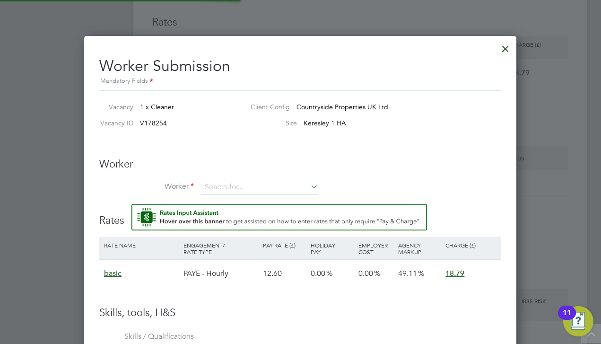
scroll to position [573, 433]
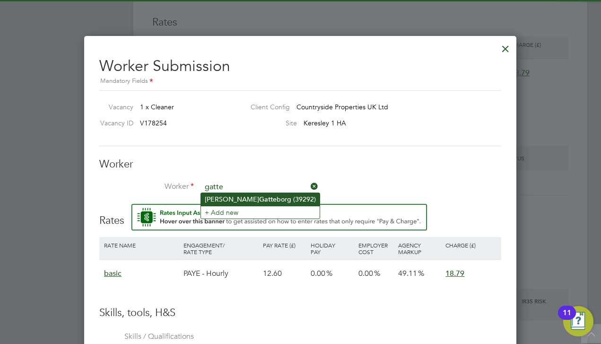
click at [259, 199] on b "Gatte" at bounding box center [268, 199] width 18 height 8
type input "[PERSON_NAME] (39292)"
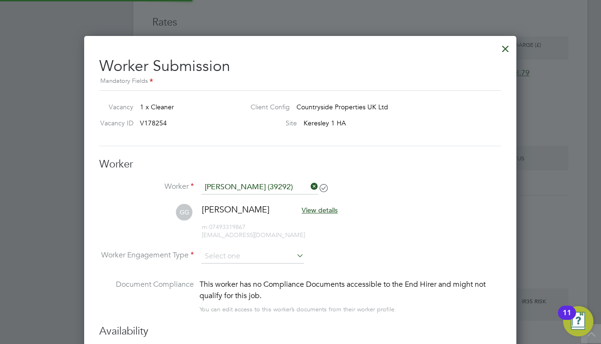
scroll to position [782, 433]
click at [375, 229] on li "[PERSON_NAME] View details m: 07493319867 [EMAIL_ADDRESS][DOMAIN_NAME]" at bounding box center [300, 226] width 402 height 45
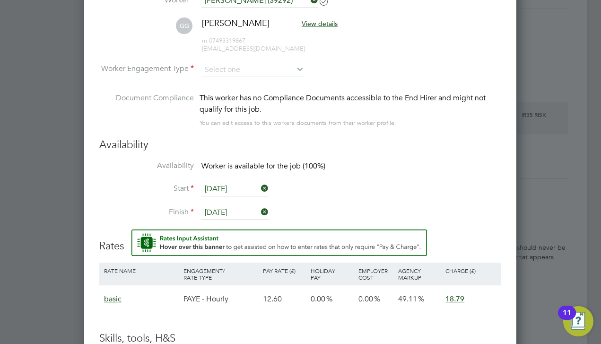
scroll to position [806, 0]
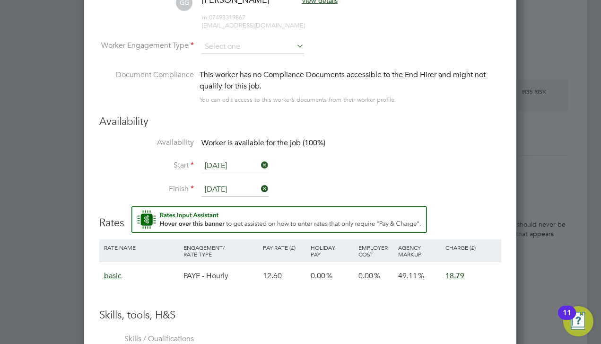
click at [260, 71] on div "This worker has no Compliance Documents accessible to the End Hirer and might n…" at bounding box center [351, 80] width 302 height 23
click at [252, 44] on input at bounding box center [253, 47] width 103 height 14
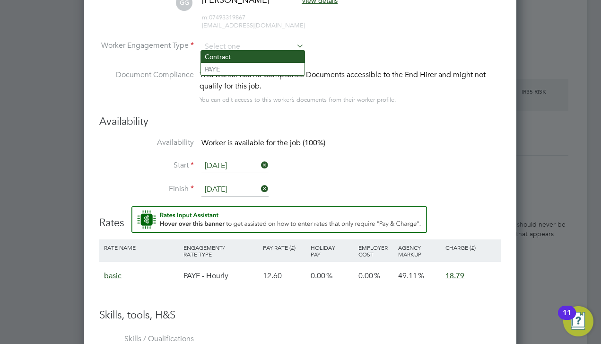
click at [249, 58] on li "Contract" at bounding box center [253, 57] width 104 height 12
type input "Contract"
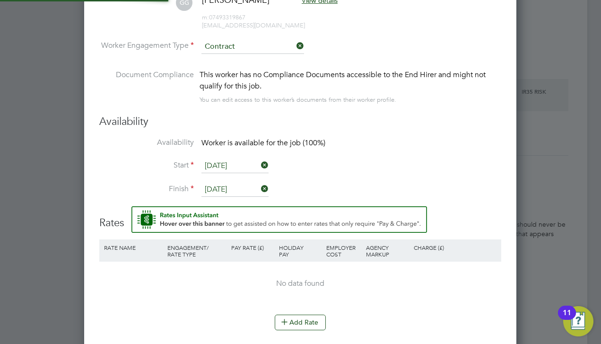
scroll to position [5, 5]
click at [378, 138] on li "Availability Worker is available for the job (100%)" at bounding box center [300, 148] width 402 height 21
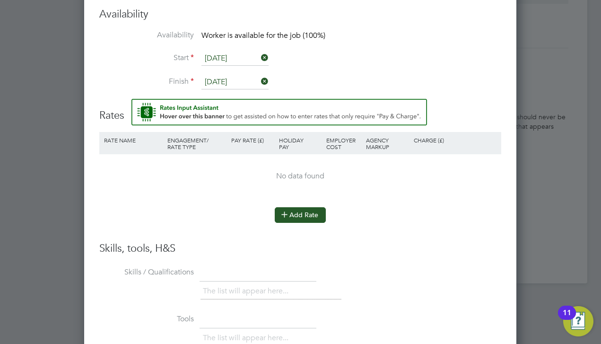
click at [302, 211] on button "Add Rate" at bounding box center [300, 214] width 51 height 15
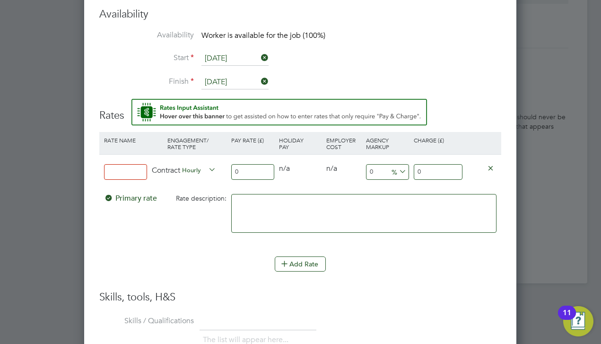
click at [132, 169] on input at bounding box center [125, 172] width 43 height 16
type input "contract"
click at [247, 169] on input "0" at bounding box center [252, 172] width 43 height 16
type input "1"
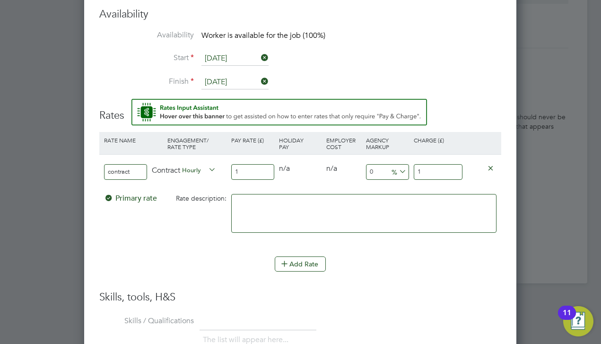
type input "16"
type input "16.8"
type input "16.85"
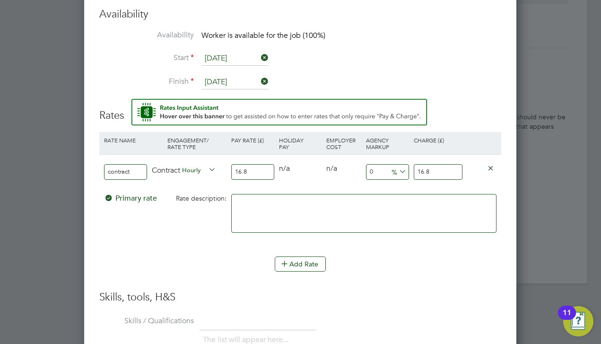
type input "16.85"
click at [438, 169] on input "16.85" at bounding box center [438, 172] width 49 height 16
drag, startPoint x: 438, startPoint y: 169, endPoint x: 397, endPoint y: 169, distance: 41.2
click at [397, 169] on div "contract Contract Hourly 16.85 0 n/a 0 n/a 0 0 % 16.85" at bounding box center [300, 171] width 402 height 35
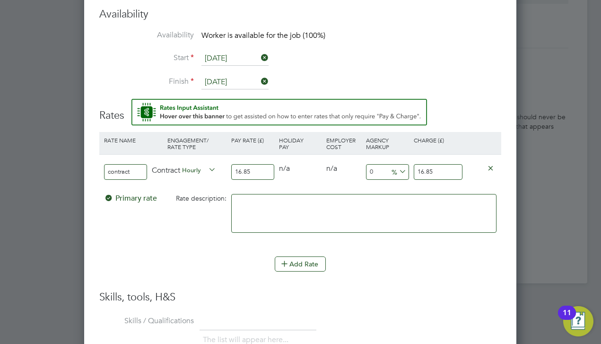
type input "-94.06528189910979"
type input "1"
type input "6.824925816023739"
type input "18"
type input "10.979228486646884"
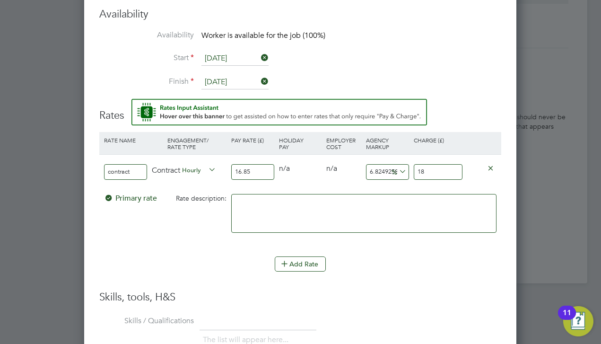
type input "18.7"
type input "11.038575667655786"
type input "18.71"
click at [406, 256] on div "Add Rate" at bounding box center [300, 263] width 402 height 15
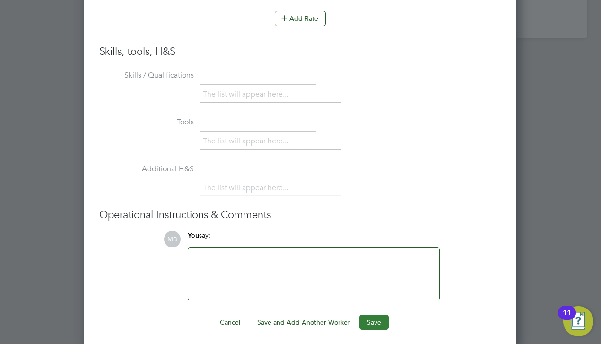
click at [362, 316] on button "Save" at bounding box center [374, 322] width 29 height 15
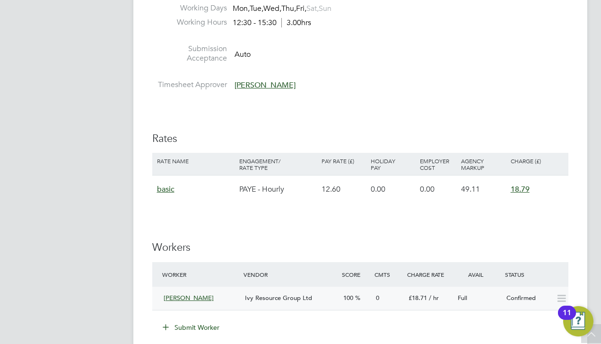
click at [494, 291] on div "Full" at bounding box center [478, 299] width 49 height 16
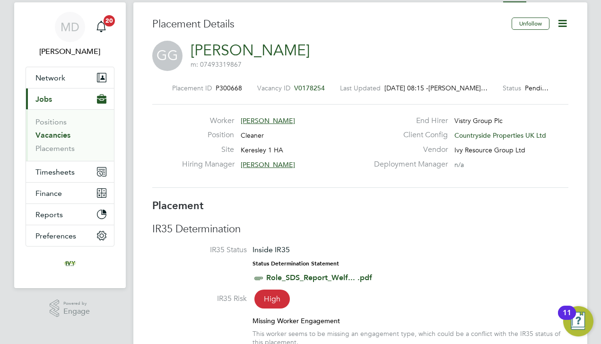
click at [563, 23] on icon at bounding box center [563, 24] width 12 height 12
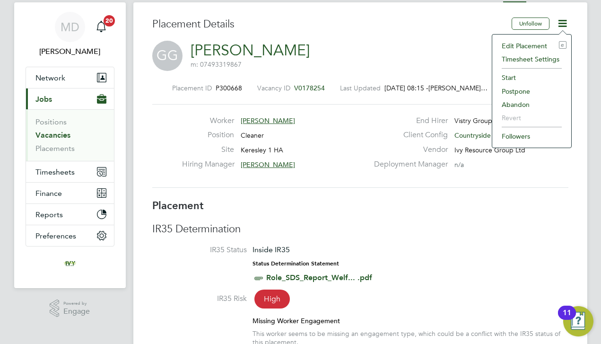
click at [514, 79] on li "Start" at bounding box center [532, 77] width 70 height 13
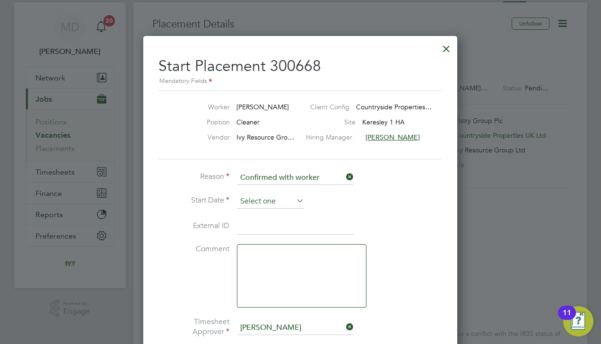
click at [267, 199] on input at bounding box center [270, 201] width 67 height 14
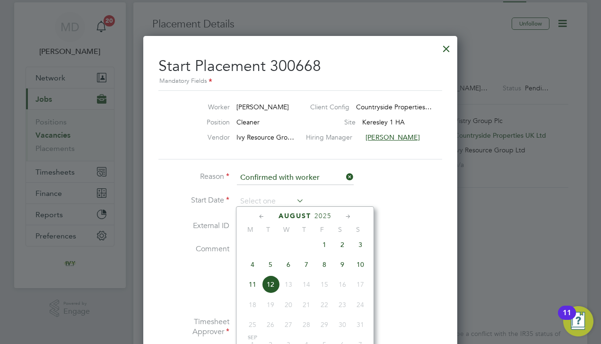
click at [250, 268] on span "4" at bounding box center [253, 265] width 18 height 18
type input "[DATE]"
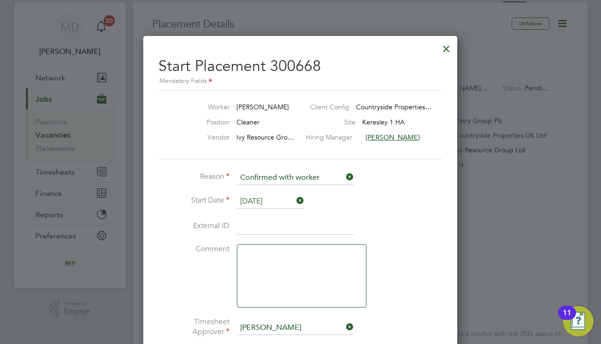
click at [366, 246] on textarea at bounding box center [302, 275] width 130 height 63
click at [407, 246] on li "Comment" at bounding box center [301, 280] width 284 height 73
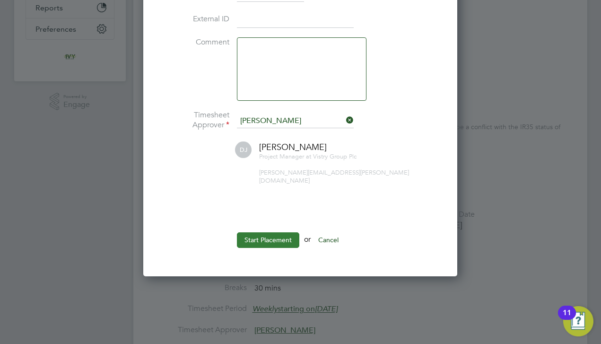
click at [251, 234] on button "Start Placement" at bounding box center [268, 239] width 62 height 15
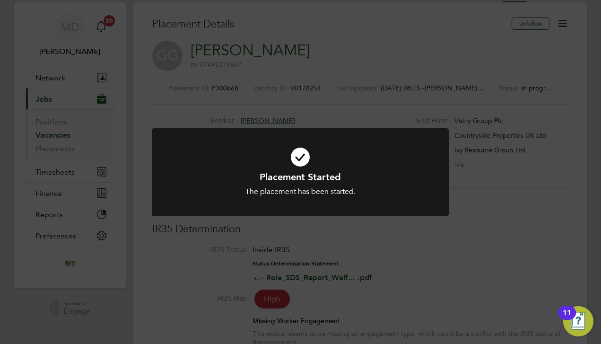
click at [133, 169] on div "Placement Started The placement has been started. Cancel Okay" at bounding box center [300, 172] width 601 height 344
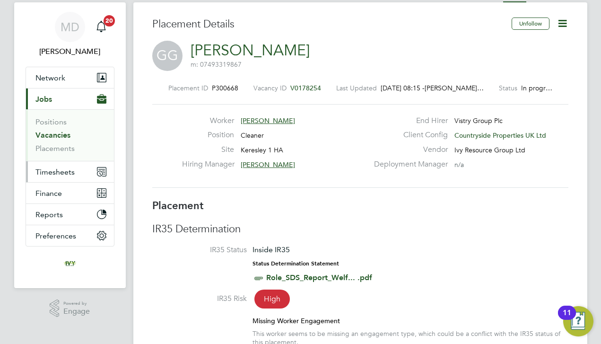
click at [93, 172] on button "Timesheets" at bounding box center [70, 171] width 88 height 21
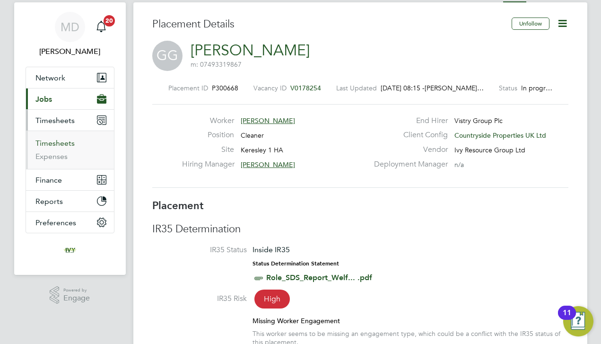
click at [65, 147] on link "Timesheets" at bounding box center [54, 143] width 39 height 9
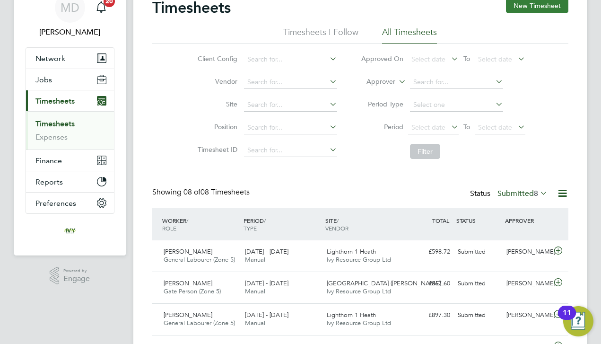
click at [517, 12] on button "New Timesheet" at bounding box center [537, 5] width 62 height 15
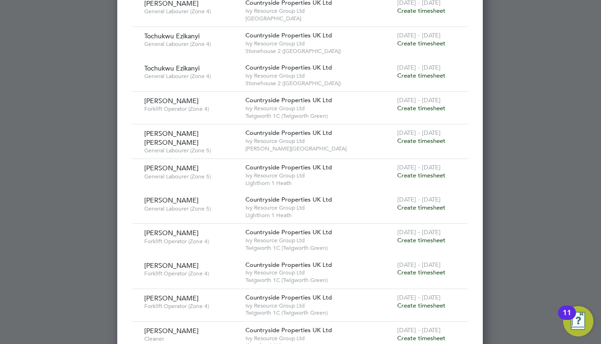
click at [426, 334] on span "Create timesheet" at bounding box center [421, 338] width 48 height 8
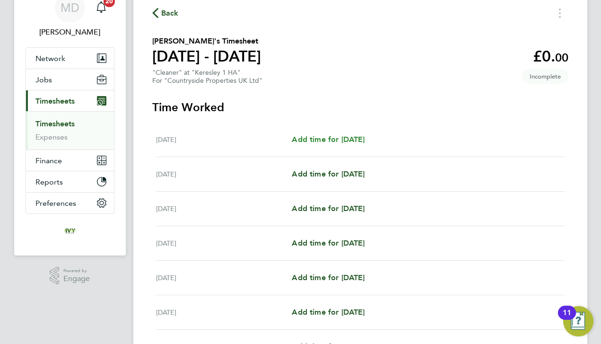
click at [320, 141] on span "Add time for [DATE]" at bounding box center [328, 139] width 73 height 9
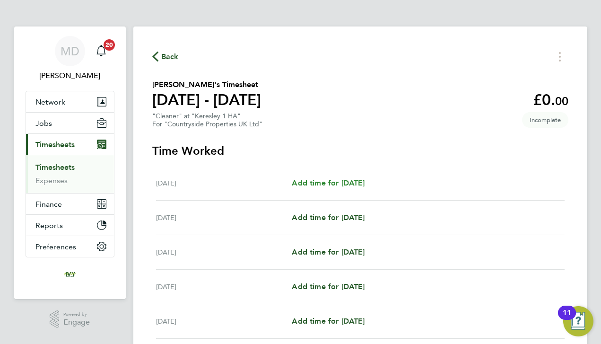
select select "30"
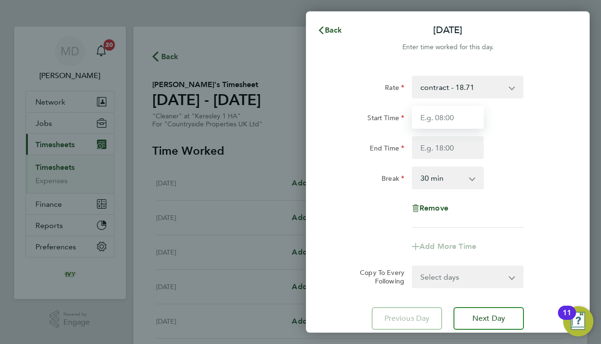
click at [449, 109] on input "Start Time" at bounding box center [448, 117] width 72 height 23
type input "12:30"
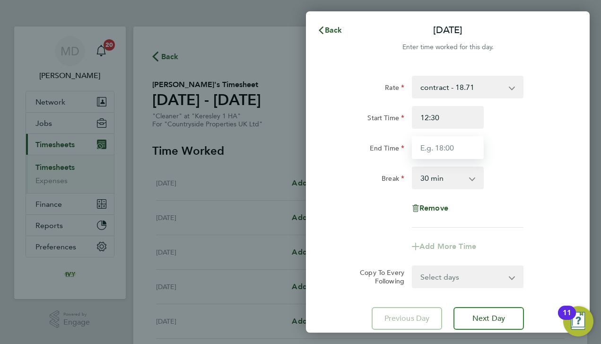
click at [447, 150] on input "End Time" at bounding box center [448, 147] width 72 height 23
type input "16:30"
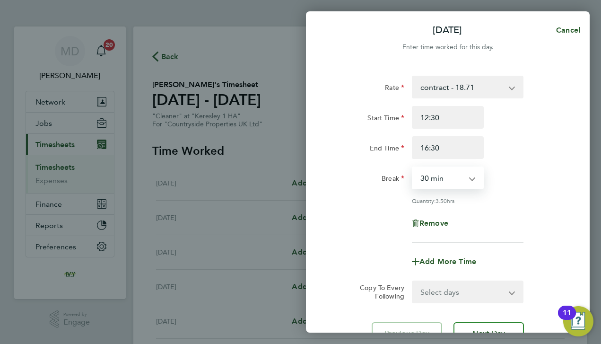
select select "0"
click at [525, 174] on div "Break 0 min 15 min 30 min 45 min 60 min 75 min 90 min" at bounding box center [448, 178] width 238 height 23
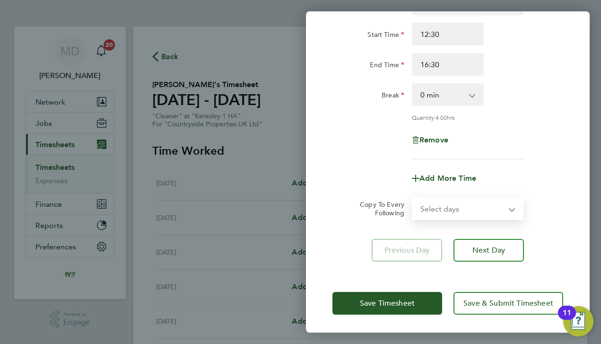
select select "DAY"
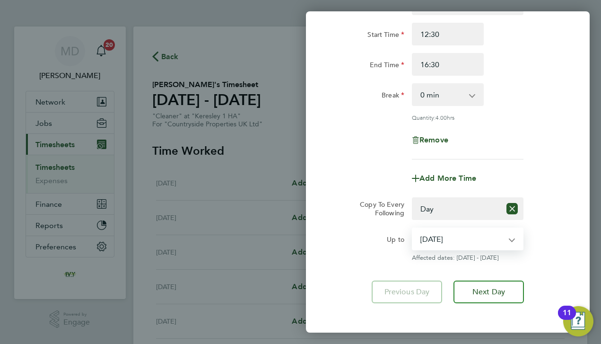
select select "[DATE]"
click at [373, 185] on div "Add More Time" at bounding box center [448, 178] width 238 height 23
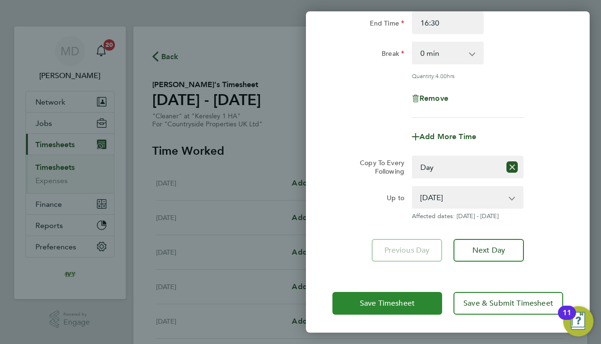
click at [374, 300] on span "Save Timesheet" at bounding box center [387, 303] width 55 height 9
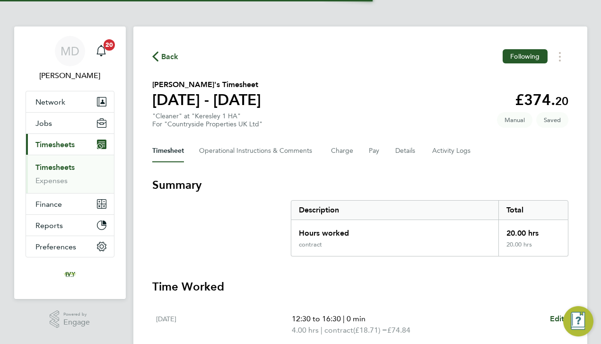
click at [247, 254] on section "Summary Description Total Hours worked 20.00 hrs contract 20.00 hrs" at bounding box center [360, 216] width 416 height 79
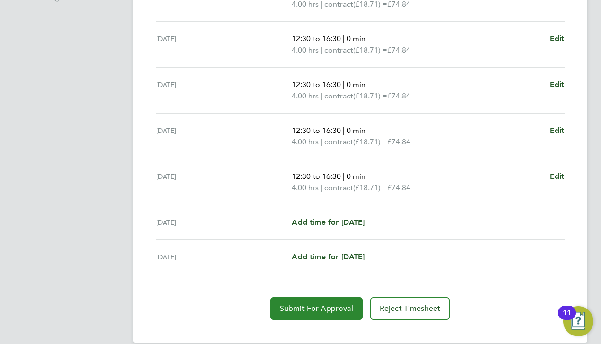
click at [298, 311] on span "Submit For Approval" at bounding box center [316, 308] width 73 height 9
